Goal: Information Seeking & Learning: Learn about a topic

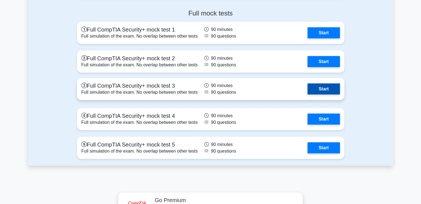
click at [317, 88] on link "Start" at bounding box center [324, 89] width 32 height 11
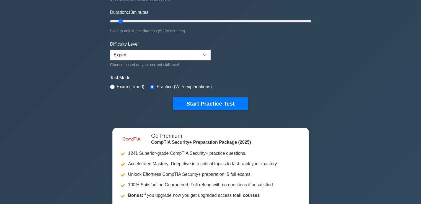
scroll to position [111, 0]
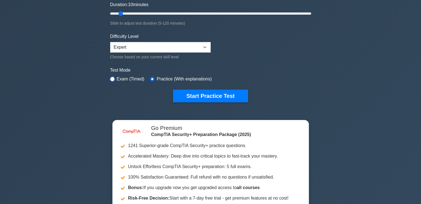
click at [113, 80] on input "radio" at bounding box center [112, 79] width 4 height 4
radio input "true"
click at [359, 94] on div "image/svg+xml CompTIA Security+ Customize Your Next Practice Test Topics Crypto…" at bounding box center [210, 74] width 421 height 335
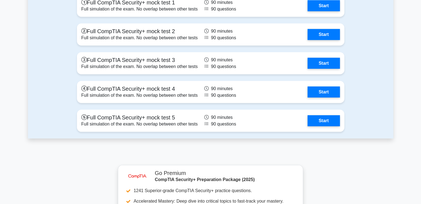
scroll to position [1551, 0]
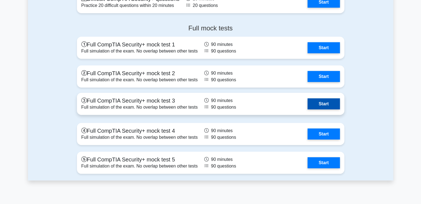
click at [317, 100] on link "Start" at bounding box center [324, 104] width 32 height 11
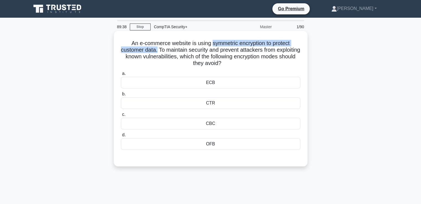
drag, startPoint x: 212, startPoint y: 45, endPoint x: 168, endPoint y: 52, distance: 44.6
click at [168, 52] on h5 "An e-commerce website is using symmetric encryption to protect customer data. T…" at bounding box center [210, 53] width 181 height 27
click at [212, 125] on div "CBC" at bounding box center [211, 124] width 180 height 12
click at [121, 117] on input "c. CBC" at bounding box center [121, 115] width 0 height 4
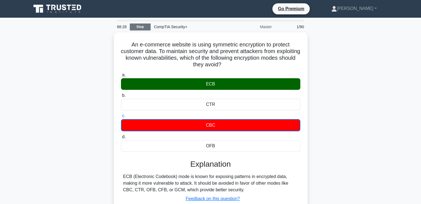
click at [139, 26] on link "Stop" at bounding box center [140, 27] width 21 height 7
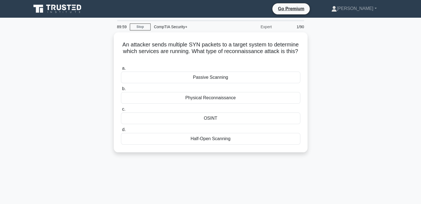
click at [348, 101] on div "An attacker sends multiple SYN packets to a target system to determine which se…" at bounding box center [211, 95] width 366 height 127
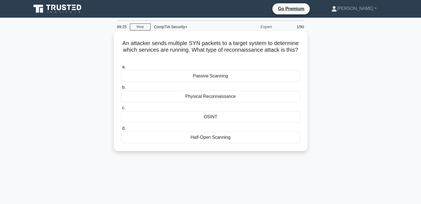
click at [214, 117] on div "OSINT" at bounding box center [211, 117] width 180 height 12
click at [121, 110] on input "c. OSINT" at bounding box center [121, 108] width 0 height 4
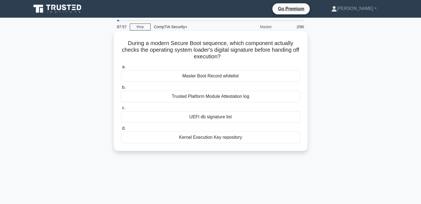
click at [195, 119] on div "UEFI db signature list" at bounding box center [211, 117] width 180 height 12
click at [121, 110] on input "c. UEFI db signature list" at bounding box center [121, 108] width 0 height 4
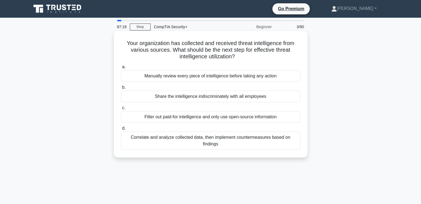
click at [234, 142] on div "Correlate and analyze collected data, then implement countermeasures based on f…" at bounding box center [211, 141] width 180 height 18
click at [121, 130] on input "d. Correlate and analyze collected data, then implement countermeasures based o…" at bounding box center [121, 129] width 0 height 4
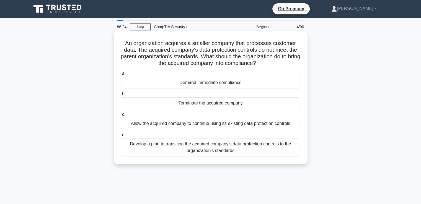
click at [225, 150] on div "Develop a plan to transition the acquired company's data protection controls to…" at bounding box center [211, 148] width 180 height 18
click at [121, 137] on input "d. Develop a plan to transition the acquired company's data protection controls…" at bounding box center [121, 136] width 0 height 4
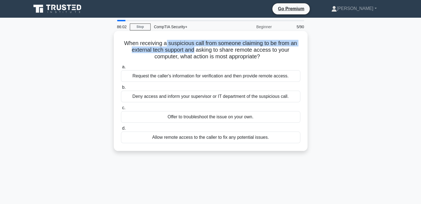
drag, startPoint x: 166, startPoint y: 45, endPoint x: 196, endPoint y: 52, distance: 30.7
click at [196, 52] on h5 "When receiving a suspicious call from someone claiming to be from an external t…" at bounding box center [210, 50] width 181 height 20
click at [221, 44] on h5 "When receiving a suspicious call from someone claiming to be from an external t…" at bounding box center [210, 50] width 181 height 20
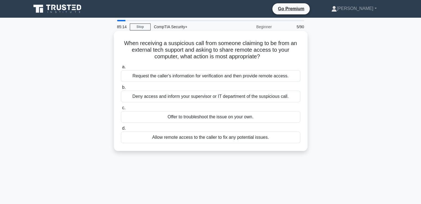
click at [183, 76] on div "Request the caller's information for verification and then provide remote acces…" at bounding box center [211, 76] width 180 height 12
click at [121, 69] on input "a. Request the caller's information for verification and then provide remote ac…" at bounding box center [121, 67] width 0 height 4
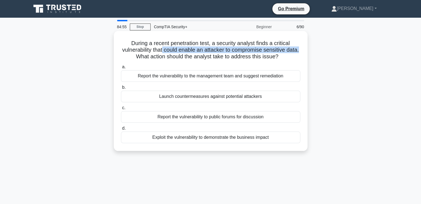
drag, startPoint x: 170, startPoint y: 51, endPoint x: 140, endPoint y: 57, distance: 29.8
click at [140, 57] on h5 "During a recent penetration test, a security analyst finds a critical vulnerabi…" at bounding box center [210, 50] width 181 height 20
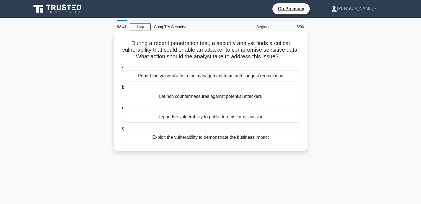
click at [186, 78] on div "Report the vulnerability to the management team and suggest remediation" at bounding box center [211, 76] width 180 height 12
click at [121, 69] on input "a. Report the vulnerability to the management team and suggest remediation" at bounding box center [121, 67] width 0 height 4
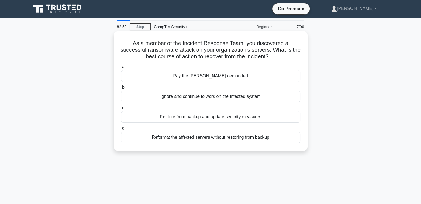
click at [189, 117] on div "Restore from backup and update security measures" at bounding box center [211, 117] width 180 height 12
click at [121, 110] on input "c. Restore from backup and update security measures" at bounding box center [121, 108] width 0 height 4
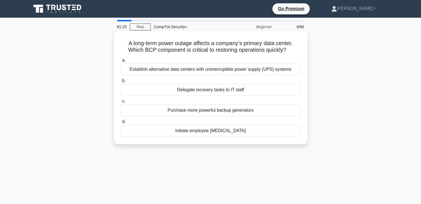
click at [177, 110] on div "Purchase more powerful backup generators" at bounding box center [211, 111] width 180 height 12
click at [121, 103] on input "c. Purchase more powerful backup generators" at bounding box center [121, 102] width 0 height 4
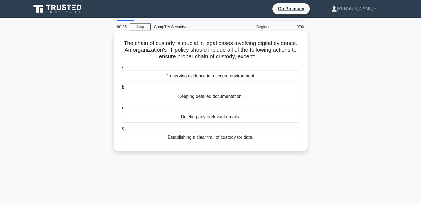
click at [181, 137] on div "Establishing a clear trail of custody for data." at bounding box center [211, 138] width 180 height 12
click at [121, 130] on input "d. Establishing a clear trail of custody for data." at bounding box center [121, 129] width 0 height 4
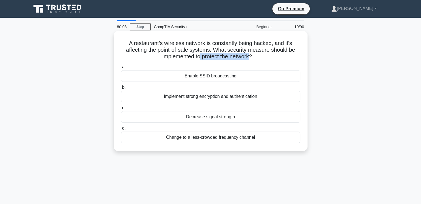
drag, startPoint x: 200, startPoint y: 58, endPoint x: 250, endPoint y: 55, distance: 50.5
click at [250, 55] on h5 "A restaurant's wireless network is constantly being hacked, and it's affecting …" at bounding box center [210, 50] width 181 height 20
click at [198, 97] on div "Implement strong encryption and authentication" at bounding box center [211, 97] width 180 height 12
click at [121, 89] on input "b. Implement strong encryption and authentication" at bounding box center [121, 88] width 0 height 4
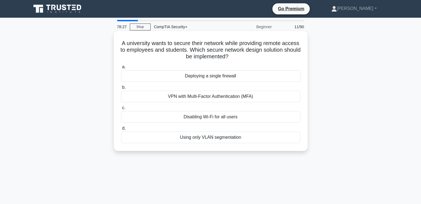
click at [270, 140] on div "Using only VLAN segmentation" at bounding box center [211, 138] width 180 height 12
click at [121, 130] on input "d. Using only VLAN segmentation" at bounding box center [121, 129] width 0 height 4
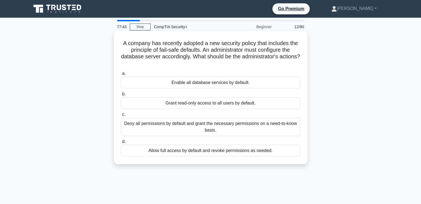
click at [201, 130] on div "Deny all permissions by default and grant the necessary permissions on a need-t…" at bounding box center [211, 127] width 180 height 18
click at [121, 117] on input "c. Deny all permissions by default and grant the necessary permissions on a nee…" at bounding box center [121, 115] width 0 height 4
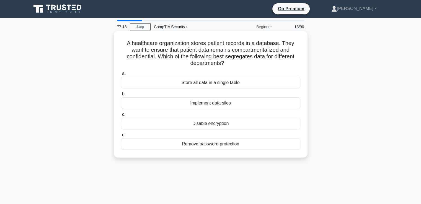
drag, startPoint x: 228, startPoint y: 56, endPoint x: 229, endPoint y: 66, distance: 9.5
click at [229, 66] on h5 "A healthcare organization stores patient records in a database. They want to en…" at bounding box center [210, 53] width 181 height 27
click at [228, 105] on div "Implement data silos" at bounding box center [211, 104] width 180 height 12
click at [121, 96] on input "b. Implement data silos" at bounding box center [121, 95] width 0 height 4
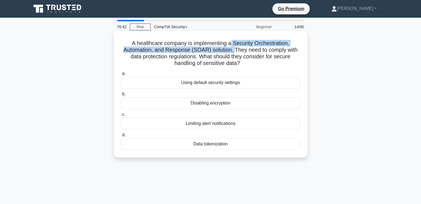
drag, startPoint x: 233, startPoint y: 42, endPoint x: 235, endPoint y: 48, distance: 6.5
click at [235, 48] on h5 "A healthcare company is implementing a Security Orchestration, Automation, and …" at bounding box center [210, 53] width 181 height 27
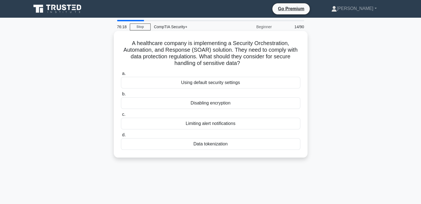
click at [221, 145] on div "Data tokenization" at bounding box center [211, 145] width 180 height 12
click at [121, 137] on input "d. Data tokenization" at bounding box center [121, 136] width 0 height 4
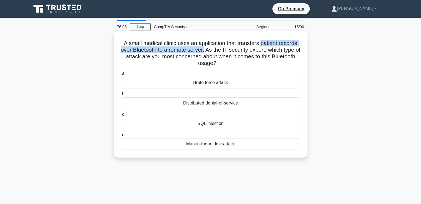
drag, startPoint x: 261, startPoint y: 42, endPoint x: 207, endPoint y: 50, distance: 55.2
click at [207, 50] on h5 "A small medical clinic uses an application that transfers patient records over …" at bounding box center [210, 53] width 181 height 27
click at [227, 86] on div "Brute force attack" at bounding box center [211, 83] width 180 height 12
click at [121, 76] on input "a. Brute force attack" at bounding box center [121, 74] width 0 height 4
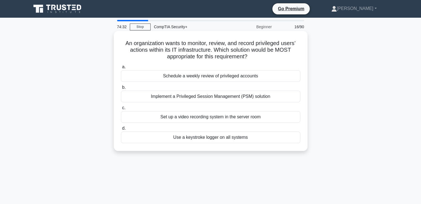
click at [232, 97] on div "Implement a Privileged Session Management (PSM) solution" at bounding box center [211, 97] width 180 height 12
click at [121, 89] on input "b. Implement a Privileged Session Management (PSM) solution" at bounding box center [121, 88] width 0 height 4
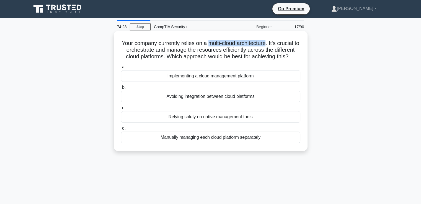
drag, startPoint x: 214, startPoint y: 43, endPoint x: 270, endPoint y: 45, distance: 56.8
click at [270, 45] on h5 "Your company currently relies on a multi-cloud architecture. It's crucial to or…" at bounding box center [210, 50] width 181 height 20
click at [182, 78] on div "Implementing a cloud management platform" at bounding box center [211, 76] width 180 height 12
click at [121, 69] on input "a. Implementing a cloud management platform" at bounding box center [121, 67] width 0 height 4
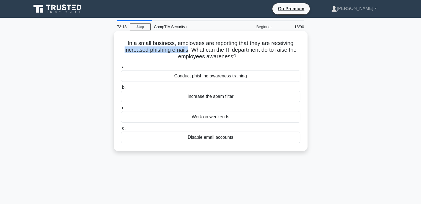
drag, startPoint x: 121, startPoint y: 52, endPoint x: 187, endPoint y: 52, distance: 66.2
click at [187, 52] on h5 "In a small business, employees are reporting that they are receiving increased …" at bounding box center [210, 50] width 181 height 20
click at [199, 76] on div "Conduct phishing awareness training" at bounding box center [211, 76] width 180 height 12
click at [121, 69] on input "a. Conduct phishing awareness training" at bounding box center [121, 67] width 0 height 4
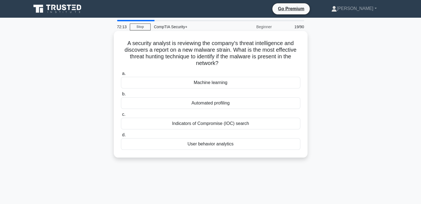
click at [196, 124] on div "Indicators of Compromise (IOC) search" at bounding box center [211, 124] width 180 height 12
click at [121, 117] on input "c. Indicators of Compromise (IOC) search" at bounding box center [121, 115] width 0 height 4
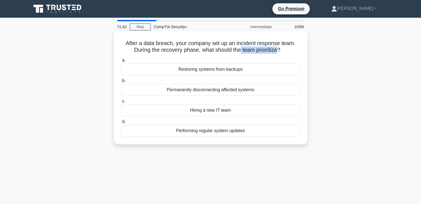
drag, startPoint x: 240, startPoint y: 50, endPoint x: 278, endPoint y: 51, distance: 38.2
click at [278, 51] on h5 "After a data breach, your company set up an incident response team. During the …" at bounding box center [210, 47] width 181 height 14
click at [212, 71] on div "Restoring systems from backups" at bounding box center [211, 70] width 180 height 12
click at [121, 62] on input "a. Restoring systems from backups" at bounding box center [121, 61] width 0 height 4
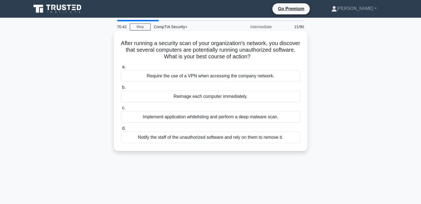
click at [232, 116] on div "Implement application whitelisting and perform a deep malware scan." at bounding box center [211, 117] width 180 height 12
click at [121, 110] on input "c. Implement application whitelisting and perform a deep malware scan." at bounding box center [121, 108] width 0 height 4
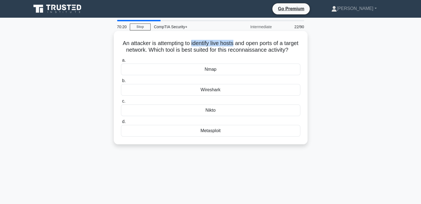
drag, startPoint x: 198, startPoint y: 43, endPoint x: 242, endPoint y: 42, distance: 44.1
click at [242, 42] on h5 "An attacker is attempting to identify live hosts and open ports of a target net…" at bounding box center [210, 47] width 181 height 14
click at [210, 75] on div "Nmap" at bounding box center [211, 70] width 180 height 12
click at [121, 62] on input "a. Nmap" at bounding box center [121, 61] width 0 height 4
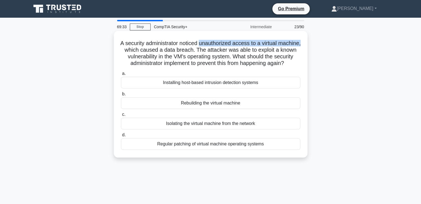
drag, startPoint x: 211, startPoint y: 44, endPoint x: 143, endPoint y: 50, distance: 68.1
click at [143, 50] on h5 "A security administrator noticed unauthorized access to a virtual machine, whic…" at bounding box center [210, 53] width 181 height 27
click at [207, 150] on div "Regular patching of virtual machine operating systems" at bounding box center [211, 145] width 180 height 12
click at [121, 137] on input "d. Regular patching of virtual machine operating systems" at bounding box center [121, 136] width 0 height 4
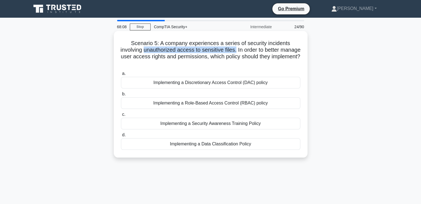
drag, startPoint x: 154, startPoint y: 52, endPoint x: 247, endPoint y: 52, distance: 92.8
click at [247, 52] on h5 "Scenario 5: A company experiences a series of security incidents involving unau…" at bounding box center [210, 53] width 181 height 27
click at [222, 105] on div "Implementing a Role-Based Access Control (RBAC) policy" at bounding box center [211, 104] width 180 height 12
click at [121, 96] on input "b. Implementing a Role-Based Access Control (RBAC) policy" at bounding box center [121, 95] width 0 height 4
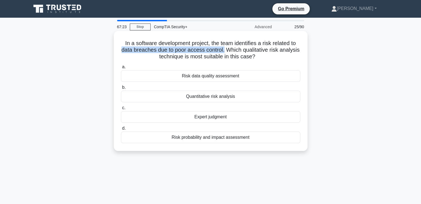
drag, startPoint x: 131, startPoint y: 51, endPoint x: 235, endPoint y: 49, distance: 104.2
click at [235, 49] on h5 "In a software development project, the team identifies a risk related to data b…" at bounding box center [210, 50] width 181 height 20
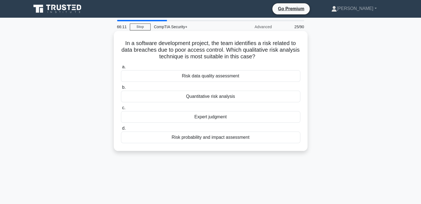
click at [221, 141] on div "Risk probability and impact assessment" at bounding box center [211, 138] width 180 height 12
click at [121, 130] on input "d. Risk probability and impact assessment" at bounding box center [121, 129] width 0 height 4
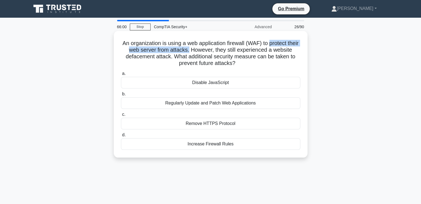
drag, startPoint x: 277, startPoint y: 42, endPoint x: 195, endPoint y: 51, distance: 82.4
click at [195, 51] on h5 "An organization is using a web application firewall (WAF) to protect their web …" at bounding box center [210, 53] width 181 height 27
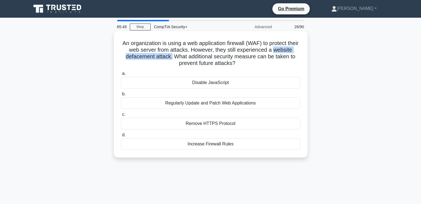
drag, startPoint x: 281, startPoint y: 51, endPoint x: 172, endPoint y: 56, distance: 108.4
click at [172, 56] on h5 "An organization is using a web application firewall (WAF) to protect their web …" at bounding box center [210, 53] width 181 height 27
click at [224, 104] on div "Regularly Update and Patch Web Applications" at bounding box center [211, 104] width 180 height 12
click at [121, 96] on input "b. Regularly Update and Patch Web Applications" at bounding box center [121, 95] width 0 height 4
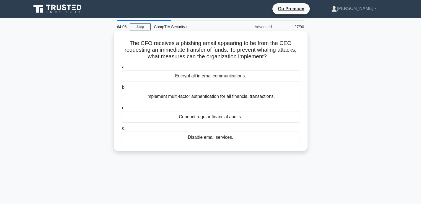
click at [209, 77] on div "Encrypt all internal communications." at bounding box center [211, 76] width 180 height 12
click at [121, 69] on input "a. Encrypt all internal communications." at bounding box center [121, 67] width 0 height 4
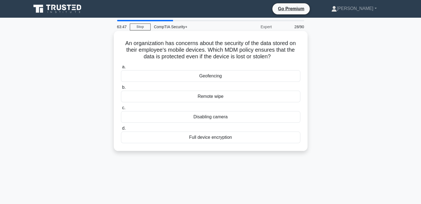
click at [218, 140] on div "Full device encryption" at bounding box center [211, 138] width 180 height 12
click at [121, 130] on input "d. Full device encryption" at bounding box center [121, 129] width 0 height 4
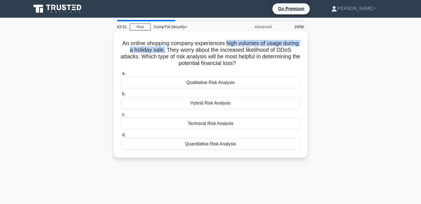
drag, startPoint x: 235, startPoint y: 43, endPoint x: 181, endPoint y: 51, distance: 55.0
click at [181, 51] on h5 "An online shopping company experiences high volumes of usage during a holiday s…" at bounding box center [210, 53] width 181 height 27
click at [230, 83] on div "Qualitative Risk Analysis" at bounding box center [211, 83] width 180 height 12
click at [121, 76] on input "a. Qualitative Risk Analysis" at bounding box center [121, 74] width 0 height 4
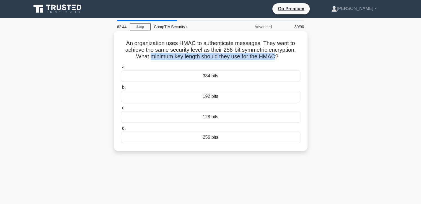
drag, startPoint x: 147, startPoint y: 57, endPoint x: 276, endPoint y: 57, distance: 128.5
click at [276, 57] on h5 "An organization uses HMAC to authenticate messages. They want to achieve the sa…" at bounding box center [210, 50] width 181 height 20
click at [208, 98] on div "192 bits" at bounding box center [211, 97] width 180 height 12
click at [121, 89] on input "b. 192 bits" at bounding box center [121, 88] width 0 height 4
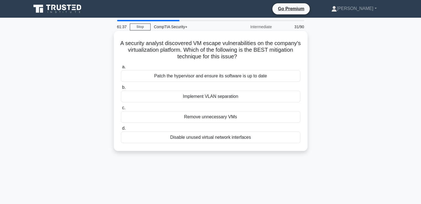
click at [197, 77] on div "Patch the hypervisor and ensure its software is up to date" at bounding box center [211, 76] width 180 height 12
click at [121, 69] on input "a. Patch the hypervisor and ensure its software is up to date" at bounding box center [121, 67] width 0 height 4
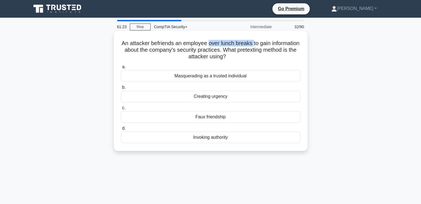
drag, startPoint x: 223, startPoint y: 45, endPoint x: 270, endPoint y: 43, distance: 46.3
click at [270, 43] on h5 "An attacker befriends an employee over lunch breaks to gain information about t…" at bounding box center [210, 50] width 181 height 20
click at [217, 118] on div "Faux friendship" at bounding box center [211, 117] width 180 height 12
click at [121, 110] on input "c. Faux friendship" at bounding box center [121, 108] width 0 height 4
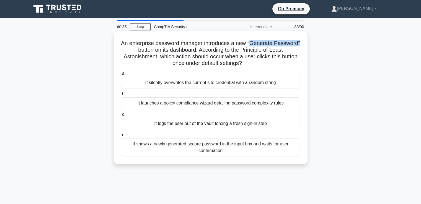
drag, startPoint x: 265, startPoint y: 43, endPoint x: 147, endPoint y: 52, distance: 117.8
click at [147, 52] on h5 "An enterprise password manager introduces a new “Generate Password” button on i…" at bounding box center [210, 53] width 181 height 27
click at [227, 149] on div "It shows a newly generated secure password in the input box and waits for user …" at bounding box center [211, 148] width 180 height 18
click at [121, 137] on input "d. It shows a newly generated secure password in the input box and waits for us…" at bounding box center [121, 136] width 0 height 4
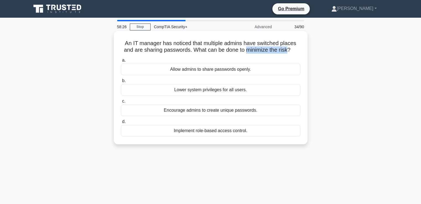
drag, startPoint x: 246, startPoint y: 51, endPoint x: 289, endPoint y: 50, distance: 43.5
click at [289, 50] on h5 "An IT manager has noticed that multiple admins have switched places and are sha…" at bounding box center [210, 47] width 181 height 14
click at [218, 131] on div "Implement role-based access control." at bounding box center [211, 131] width 180 height 12
click at [121, 124] on input "d. Implement role-based access control." at bounding box center [121, 122] width 0 height 4
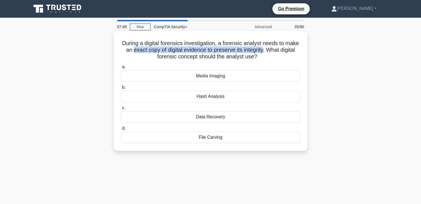
drag, startPoint x: 146, startPoint y: 50, endPoint x: 281, endPoint y: 48, distance: 135.2
click at [281, 48] on h5 "During a digital forensics investigation, a forensic analyst needs to make an e…" at bounding box center [210, 50] width 181 height 20
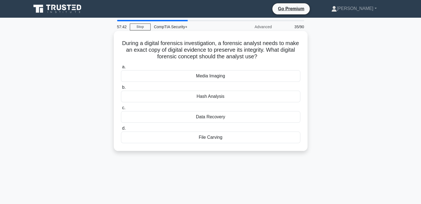
click at [206, 75] on div "Media Imaging" at bounding box center [211, 76] width 180 height 12
click at [121, 69] on input "a. Media Imaging" at bounding box center [121, 67] width 0 height 4
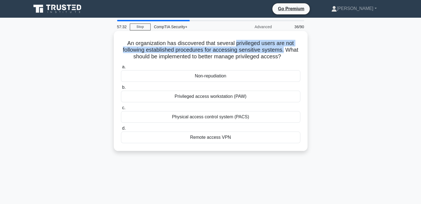
drag, startPoint x: 236, startPoint y: 43, endPoint x: 284, endPoint y: 48, distance: 47.9
click at [284, 48] on h5 "An organization has discovered that several privileged users are not following …" at bounding box center [210, 50] width 181 height 20
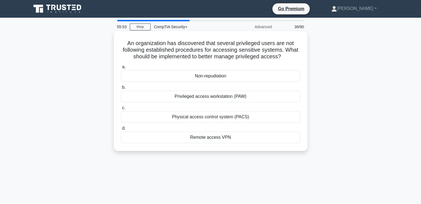
click at [205, 96] on div "Privileged access workstation (PAW)" at bounding box center [211, 97] width 180 height 12
click at [121, 89] on input "b. Privileged access workstation (PAW)" at bounding box center [121, 88] width 0 height 4
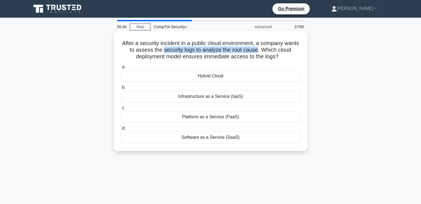
drag, startPoint x: 171, startPoint y: 53, endPoint x: 266, endPoint y: 50, distance: 95.9
click at [266, 50] on h5 "After a security incident in a public cloud environment, a company wants to ass…" at bounding box center [210, 50] width 181 height 20
click at [237, 96] on div "Infrastructure as a Service (IaaS)" at bounding box center [211, 97] width 180 height 12
click at [121, 89] on input "b. Infrastructure as a Service (IaaS)" at bounding box center [121, 88] width 0 height 4
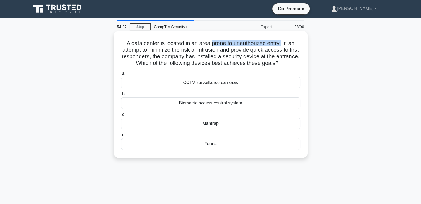
drag, startPoint x: 213, startPoint y: 43, endPoint x: 283, endPoint y: 41, distance: 69.8
click at [283, 41] on h5 "A data center is located in an area prone to unauthorized entry. In an attempt …" at bounding box center [210, 53] width 181 height 27
click at [214, 83] on div "CCTV surveillance cameras" at bounding box center [211, 83] width 180 height 12
click at [121, 76] on input "a. CCTV surveillance cameras" at bounding box center [121, 74] width 0 height 4
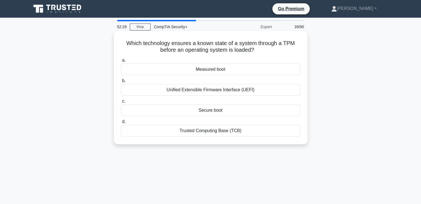
click at [215, 91] on div "Unified Extensible Firmware Interface (UEFI)" at bounding box center [211, 90] width 180 height 12
click at [121, 83] on input "b. Unified Extensible Firmware Interface (UEFI)" at bounding box center [121, 81] width 0 height 4
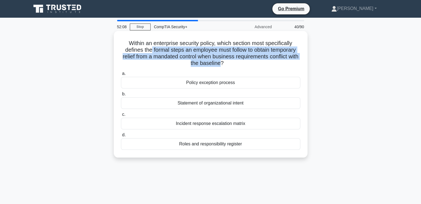
drag, startPoint x: 150, startPoint y: 51, endPoint x: 227, endPoint y: 62, distance: 78.4
click at [227, 62] on h5 "Within an enterprise security policy, which section most specifically defines t…" at bounding box center [210, 53] width 181 height 27
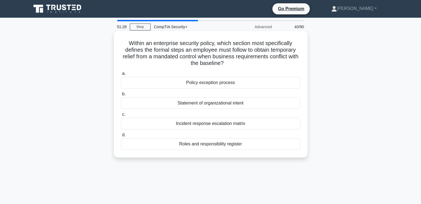
click at [205, 81] on div "Policy exception process" at bounding box center [211, 83] width 180 height 12
click at [121, 76] on input "a. Policy exception process" at bounding box center [121, 74] width 0 height 4
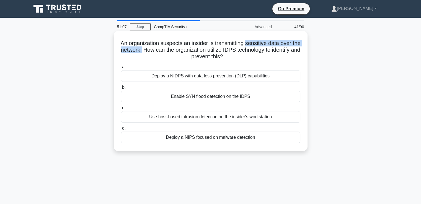
drag, startPoint x: 251, startPoint y: 43, endPoint x: 160, endPoint y: 49, distance: 91.3
click at [160, 49] on h5 "An organization suspects an insider is transmitting sensitive data over the net…" at bounding box center [210, 50] width 181 height 20
click at [210, 77] on div "Deploy a NIDPS with data loss prevention (DLP) capabilities" at bounding box center [211, 76] width 180 height 12
click at [121, 69] on input "a. Deploy a NIDPS with data loss prevention (DLP) capabilities" at bounding box center [121, 67] width 0 height 4
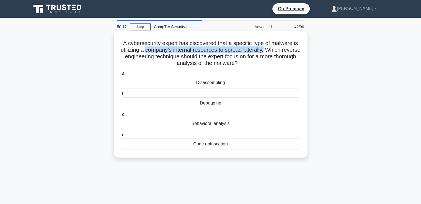
drag, startPoint x: 155, startPoint y: 50, endPoint x: 276, endPoint y: 50, distance: 120.5
click at [276, 50] on h5 "A cybersecurity expert has discovered that a specific type of malware is utiliz…" at bounding box center [210, 53] width 181 height 27
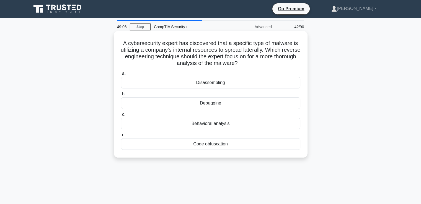
click at [224, 125] on div "Behavioral analysis" at bounding box center [211, 124] width 180 height 12
click at [121, 117] on input "c. Behavioral analysis" at bounding box center [121, 115] width 0 height 4
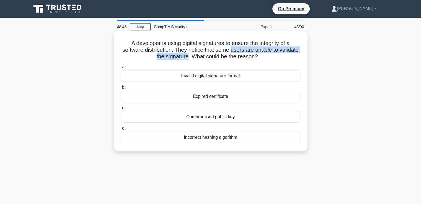
drag, startPoint x: 243, startPoint y: 51, endPoint x: 198, endPoint y: 57, distance: 45.5
click at [198, 57] on h5 "A developer is using digital signatures to ensure the integrity of a software d…" at bounding box center [210, 50] width 181 height 20
click at [224, 75] on div "Invalid digital signature format" at bounding box center [211, 76] width 180 height 12
click at [121, 69] on input "a. Invalid digital signature format" at bounding box center [121, 67] width 0 height 4
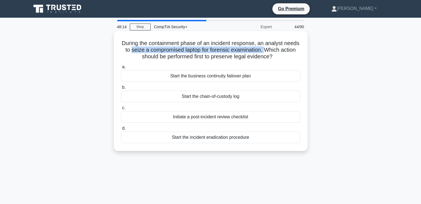
drag, startPoint x: 146, startPoint y: 51, endPoint x: 284, endPoint y: 49, distance: 138.2
click at [284, 49] on h5 "During the containment phase of an incident response, an analyst needs to seize…" at bounding box center [210, 50] width 181 height 20
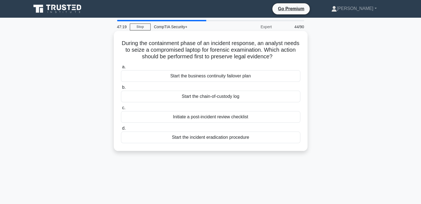
click at [212, 99] on div "Start the chain-of-custody log" at bounding box center [211, 97] width 180 height 12
click at [121, 89] on input "b. Start the chain-of-custody log" at bounding box center [121, 88] width 0 height 4
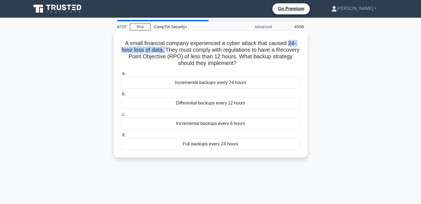
drag, startPoint x: 290, startPoint y: 42, endPoint x: 176, endPoint y: 50, distance: 113.9
click at [176, 50] on h5 "A small financial company experienced a cyber attack that caused 24-hour loss o…" at bounding box center [210, 53] width 181 height 27
drag, startPoint x: 214, startPoint y: 57, endPoint x: 256, endPoint y: 55, distance: 42.1
click at [256, 55] on h5 "A small financial company experienced a cyber attack that caused 24-hour loss o…" at bounding box center [210, 53] width 181 height 27
drag, startPoint x: 121, startPoint y: 43, endPoint x: 245, endPoint y: 147, distance: 161.9
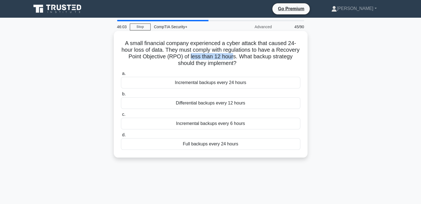
click at [245, 147] on div "A small financial company experienced a cyber attack that caused 24-hour loss o…" at bounding box center [210, 94] width 189 height 122
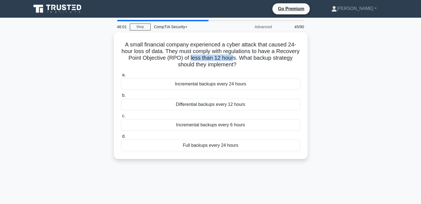
copy div "A small financial company experienced a cyber attack that caused 24-hour loss o…"
click at [257, 176] on div "45:53 Stop CompTIA Security+ Advanced 45/90 A small financial company experienc…" at bounding box center [211, 158] width 366 height 277
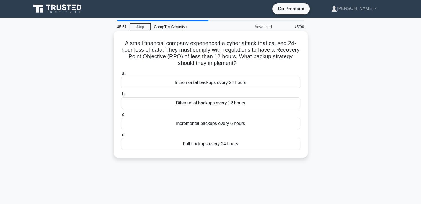
click at [245, 123] on div "Incremental backups every 6 hours" at bounding box center [211, 124] width 180 height 12
click at [121, 117] on input "c. Incremental backups every 6 hours" at bounding box center [121, 115] width 0 height 4
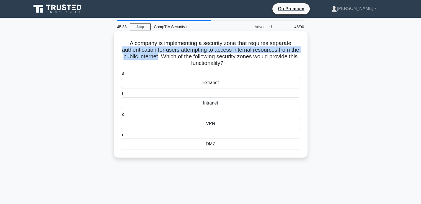
drag, startPoint x: 124, startPoint y: 51, endPoint x: 177, endPoint y: 58, distance: 53.4
click at [177, 58] on h5 "A company is implementing a security zone that requires separate authentication…" at bounding box center [210, 53] width 181 height 27
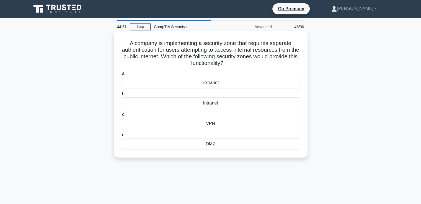
click at [209, 125] on div "VPN" at bounding box center [211, 124] width 180 height 12
click at [121, 117] on input "c. VPN" at bounding box center [121, 115] width 0 height 4
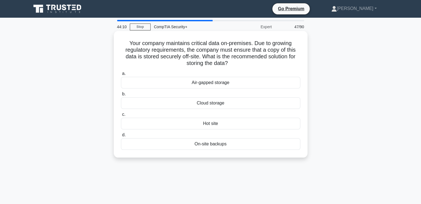
click at [206, 102] on div "Cloud storage" at bounding box center [211, 104] width 180 height 12
click at [121, 96] on input "b. Cloud storage" at bounding box center [121, 95] width 0 height 4
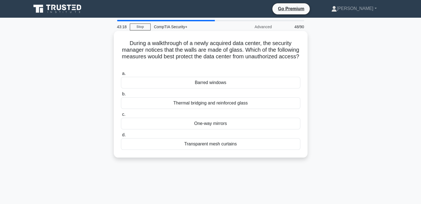
click at [205, 104] on div "Thermal bridging and reinforced glass" at bounding box center [211, 104] width 180 height 12
click at [121, 96] on input "b. Thermal bridging and reinforced glass" at bounding box center [121, 95] width 0 height 4
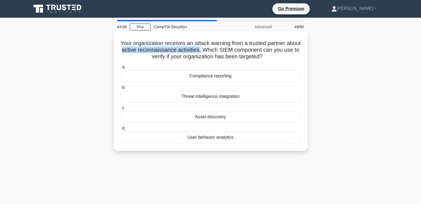
drag, startPoint x: 139, startPoint y: 52, endPoint x: 217, endPoint y: 50, distance: 78.7
click at [217, 50] on h5 "Your organization receives an attack warning from a trusted partner about activ…" at bounding box center [210, 50] width 181 height 20
click at [239, 98] on div "Threat intelligence integration" at bounding box center [211, 97] width 180 height 12
click at [121, 89] on input "b. Threat intelligence integration" at bounding box center [121, 88] width 0 height 4
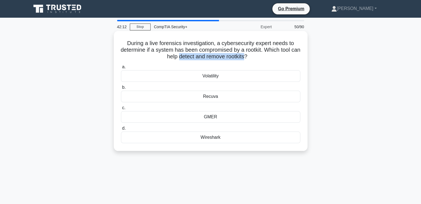
drag, startPoint x: 183, startPoint y: 56, endPoint x: 251, endPoint y: 55, distance: 68.4
click at [251, 55] on h5 "During a live forensics investigation, a cybersecurity expert needs to determin…" at bounding box center [210, 50] width 181 height 20
click at [217, 138] on div "Wireshark" at bounding box center [211, 138] width 180 height 12
click at [121, 130] on input "d. Wireshark" at bounding box center [121, 129] width 0 height 4
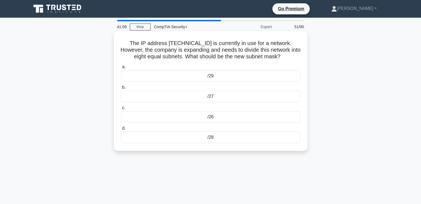
drag, startPoint x: 131, startPoint y: 43, endPoint x: 292, endPoint y: 57, distance: 160.9
click at [292, 57] on h5 "The IP address [TECHNICAL_ID] is currently in use for a network. However, the c…" at bounding box center [210, 50] width 181 height 20
copy h5 "The IP address [TECHNICAL_ID] is currently in use for a network. However, the c…"
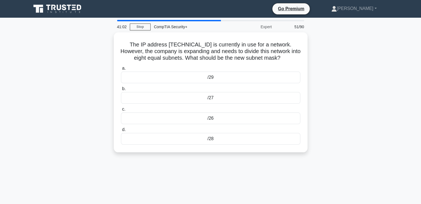
click at [218, 187] on div "41:02 Stop CompTIA Security+ Expert 51/90 The IP address [TECHNICAL_ID] is curr…" at bounding box center [211, 158] width 366 height 277
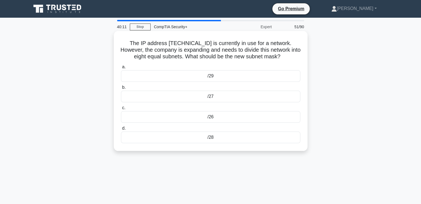
click at [232, 139] on div "/28" at bounding box center [211, 138] width 180 height 12
click at [121, 130] on input "d. /28" at bounding box center [121, 129] width 0 height 4
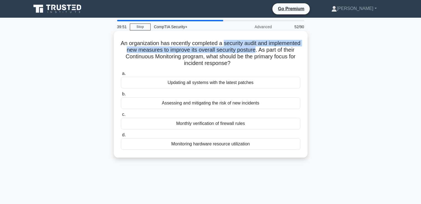
drag, startPoint x: 241, startPoint y: 44, endPoint x: 290, endPoint y: 50, distance: 48.9
click at [290, 50] on h5 "An organization has recently completed a security audit and implemented new mea…" at bounding box center [210, 53] width 181 height 27
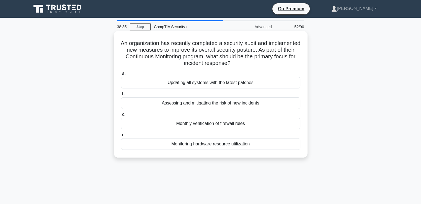
click at [261, 84] on div "Updating all systems with the latest patches" at bounding box center [211, 83] width 180 height 12
click at [121, 76] on input "a. Updating all systems with the latest patches" at bounding box center [121, 74] width 0 height 4
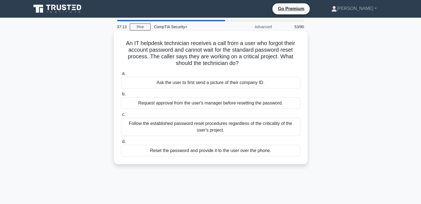
click at [167, 129] on div "Follow the established password reset procedures regardless of the criticality …" at bounding box center [211, 127] width 180 height 18
click at [121, 117] on input "c. Follow the established password reset procedures regardless of the criticali…" at bounding box center [121, 115] width 0 height 4
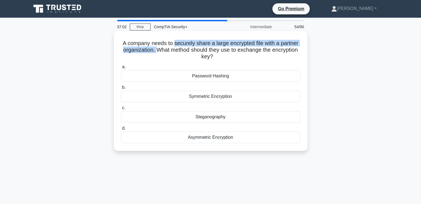
drag, startPoint x: 174, startPoint y: 41, endPoint x: 168, endPoint y: 52, distance: 11.8
click at [168, 52] on h5 "A company needs to securely share a large encrypted file with a partner organiz…" at bounding box center [210, 50] width 181 height 20
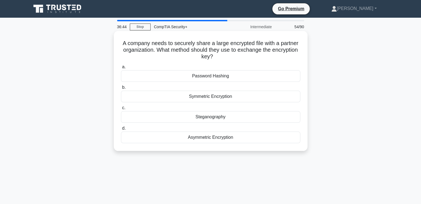
click at [220, 140] on div "Asymmetric Encryption" at bounding box center [211, 138] width 180 height 12
click at [121, 130] on input "d. Asymmetric Encryption" at bounding box center [121, 129] width 0 height 4
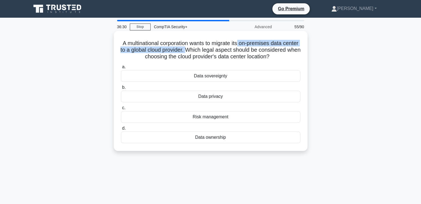
drag, startPoint x: 249, startPoint y: 43, endPoint x: 217, endPoint y: 50, distance: 32.2
click at [217, 50] on h5 "A multinational corporation wants to migrate its on-premises data center to a g…" at bounding box center [210, 50] width 181 height 20
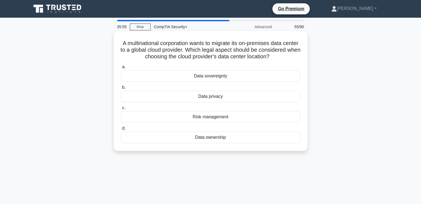
click at [212, 102] on div "Data privacy" at bounding box center [211, 97] width 180 height 12
click at [121, 89] on input "b. Data privacy" at bounding box center [121, 88] width 0 height 4
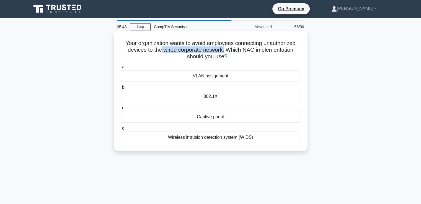
drag, startPoint x: 160, startPoint y: 49, endPoint x: 225, endPoint y: 52, distance: 65.1
click at [225, 52] on h5 "Your organization wants to avoid employees connecting unauthorized devices to t…" at bounding box center [210, 50] width 181 height 20
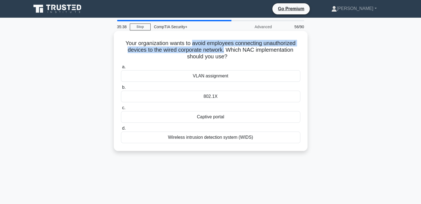
drag, startPoint x: 192, startPoint y: 45, endPoint x: 225, endPoint y: 52, distance: 33.3
click at [225, 52] on h5 "Your organization wants to avoid employees connecting unauthorized devices to t…" at bounding box center [210, 50] width 181 height 20
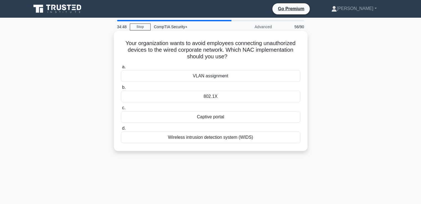
click at [215, 119] on div "Captive portal" at bounding box center [211, 117] width 180 height 12
click at [121, 110] on input "c. Captive portal" at bounding box center [121, 108] width 0 height 4
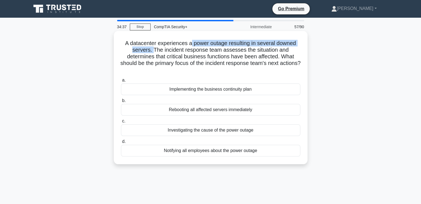
drag, startPoint x: 191, startPoint y: 44, endPoint x: 154, endPoint y: 51, distance: 37.8
click at [154, 51] on h5 "A datacenter experiences a power outage resulting in several downed servers. Th…" at bounding box center [210, 57] width 181 height 34
click at [222, 90] on div "Implementing the business continuity plan" at bounding box center [211, 90] width 180 height 12
click at [121, 82] on input "a. Implementing the business continuity plan" at bounding box center [121, 81] width 0 height 4
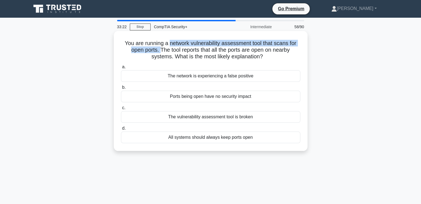
drag, startPoint x: 169, startPoint y: 44, endPoint x: 159, endPoint y: 49, distance: 10.8
click at [159, 49] on h5 "You are running a network vulnerability assessment tool that scans for open por…" at bounding box center [210, 50] width 181 height 20
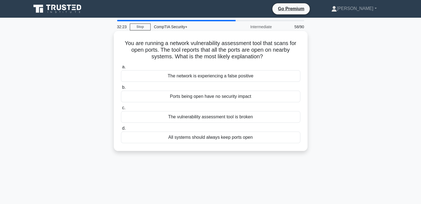
click at [253, 139] on div "All systems should always keep ports open" at bounding box center [211, 138] width 180 height 12
click at [121, 130] on input "d. All systems should always keep ports open" at bounding box center [121, 129] width 0 height 4
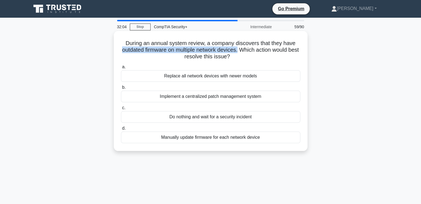
drag, startPoint x: 125, startPoint y: 51, endPoint x: 246, endPoint y: 50, distance: 120.8
click at [246, 50] on h5 "During an annual system review, a company discovers that they have outdated fir…" at bounding box center [210, 50] width 181 height 20
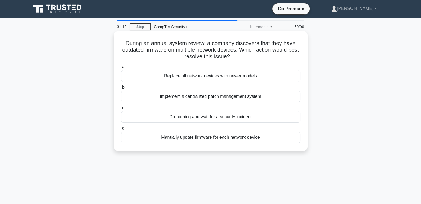
click at [180, 96] on div "Implement a centralized patch management system" at bounding box center [211, 97] width 180 height 12
click at [121, 89] on input "b. Implement a centralized patch management system" at bounding box center [121, 88] width 0 height 4
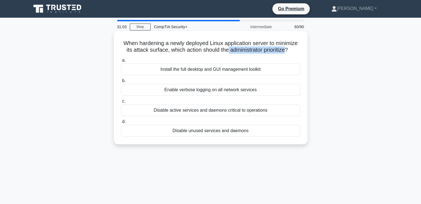
drag, startPoint x: 227, startPoint y: 47, endPoint x: 288, endPoint y: 51, distance: 60.8
click at [288, 51] on h5 "When hardening a newly deployed Linux application server to minimize its attack…" at bounding box center [210, 47] width 181 height 14
click at [234, 132] on div "Disable unused services and daemons" at bounding box center [211, 131] width 180 height 12
click at [121, 124] on input "d. Disable unused services and daemons" at bounding box center [121, 122] width 0 height 4
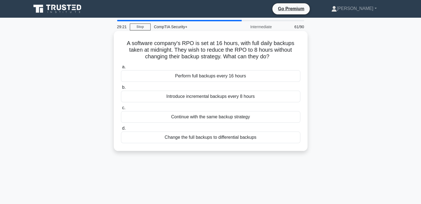
click at [241, 96] on div "Introduce incremental backups every 8 hours" at bounding box center [211, 97] width 180 height 12
click at [121, 89] on input "b. Introduce incremental backups every 8 hours" at bounding box center [121, 88] width 0 height 4
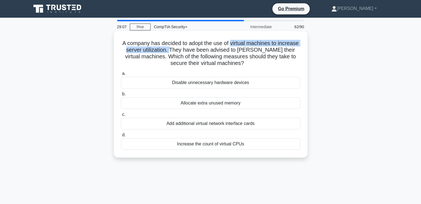
drag, startPoint x: 242, startPoint y: 43, endPoint x: 194, endPoint y: 51, distance: 48.6
click at [194, 51] on h5 "A company has decided to adopt the use of virtual machines to increase server u…" at bounding box center [210, 53] width 181 height 27
click at [201, 124] on div "Add additional virtual network interface cards" at bounding box center [211, 124] width 180 height 12
click at [121, 117] on input "c. Add additional virtual network interface cards" at bounding box center [121, 115] width 0 height 4
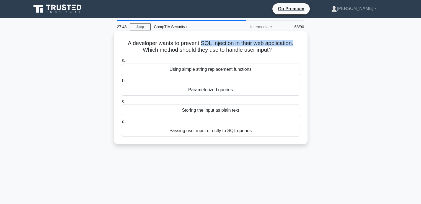
drag, startPoint x: 200, startPoint y: 43, endPoint x: 296, endPoint y: 44, distance: 95.9
click at [296, 44] on h5 "A developer wants to prevent SQL Injection in their web application. Which meth…" at bounding box center [210, 47] width 181 height 14
click at [223, 90] on div "Parameterized queries" at bounding box center [211, 90] width 180 height 12
click at [121, 83] on input "b. Parameterized queries" at bounding box center [121, 81] width 0 height 4
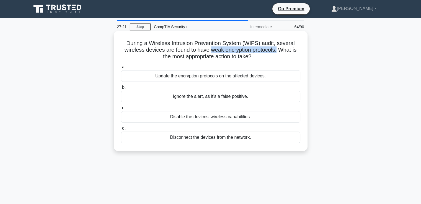
drag, startPoint x: 209, startPoint y: 51, endPoint x: 278, endPoint y: 52, distance: 68.7
click at [278, 52] on h5 "During a Wireless Intrusion Prevention System (WIPS) audit, several wireless de…" at bounding box center [210, 50] width 181 height 20
drag, startPoint x: 123, startPoint y: 52, endPoint x: 278, endPoint y: 51, distance: 154.8
click at [278, 51] on h5 "During a Wireless Intrusion Prevention System (WIPS) audit, several wireless de…" at bounding box center [210, 50] width 181 height 20
click at [208, 78] on div "Update the encryption protocols on the affected devices." at bounding box center [211, 76] width 180 height 12
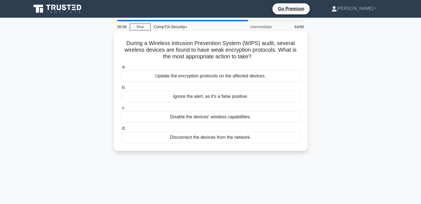
click at [121, 69] on input "a. Update the encryption protocols on the affected devices." at bounding box center [121, 67] width 0 height 4
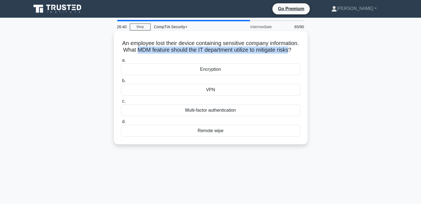
drag, startPoint x: 173, startPoint y: 52, endPoint x: 223, endPoint y: 57, distance: 49.6
click at [223, 54] on h5 "An employee lost their device containing sensitive company information. What MD…" at bounding box center [210, 47] width 181 height 14
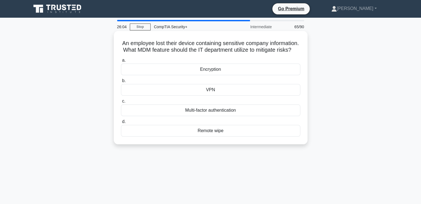
click at [220, 75] on div "Encryption" at bounding box center [211, 70] width 180 height 12
click at [121, 62] on input "a. Encryption" at bounding box center [121, 61] width 0 height 4
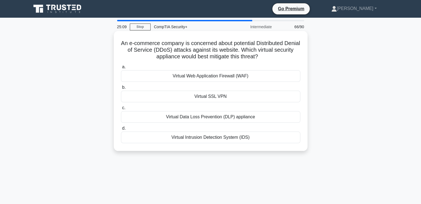
click at [194, 77] on div "Virtual Web Application Firewall (WAF)" at bounding box center [211, 76] width 180 height 12
click at [121, 69] on input "a. Virtual Web Application Firewall (WAF)" at bounding box center [121, 67] width 0 height 4
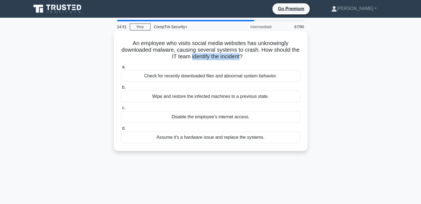
drag, startPoint x: 189, startPoint y: 57, endPoint x: 240, endPoint y: 56, distance: 51.0
click at [240, 56] on h5 "An employee who visits social media websites has unknowingly downloaded malware…" at bounding box center [210, 50] width 181 height 20
click at [249, 78] on div "Check for recently downloaded files and abnormal system behavior." at bounding box center [211, 76] width 180 height 12
click at [121, 69] on input "a. Check for recently downloaded files and abnormal system behavior." at bounding box center [121, 67] width 0 height 4
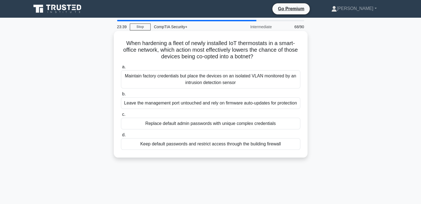
click at [193, 130] on div "Replace default admin passwords with unique complex credentials" at bounding box center [211, 124] width 180 height 12
click at [121, 117] on input "c. Replace default admin passwords with unique complex credentials" at bounding box center [121, 115] width 0 height 4
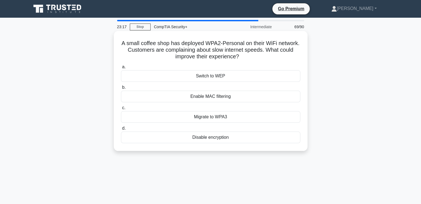
click at [240, 117] on div "Migrate to WPA3" at bounding box center [211, 117] width 180 height 12
click at [121, 110] on input "c. Migrate to WPA3" at bounding box center [121, 108] width 0 height 4
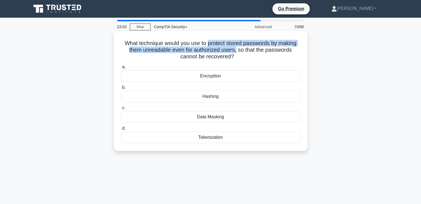
drag, startPoint x: 209, startPoint y: 44, endPoint x: 237, endPoint y: 50, distance: 28.2
click at [237, 50] on h5 "What technique would you use to protect stored passwords by making them unreada…" at bounding box center [210, 50] width 181 height 20
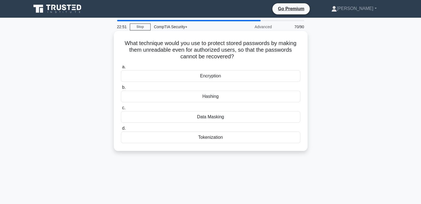
click at [223, 98] on div "Hashing" at bounding box center [211, 97] width 180 height 12
click at [121, 89] on input "b. [GEOGRAPHIC_DATA]" at bounding box center [121, 88] width 0 height 4
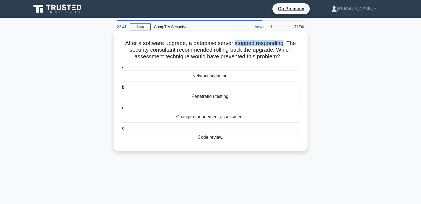
drag, startPoint x: 234, startPoint y: 43, endPoint x: 286, endPoint y: 42, distance: 51.5
click at [286, 42] on h5 "After a software upgrade, a database server stopped responding. The security co…" at bounding box center [210, 50] width 181 height 20
drag, startPoint x: 195, startPoint y: 42, endPoint x: 287, endPoint y: 36, distance: 91.9
click at [287, 36] on div "After a software upgrade, a database server stopped responding. The security co…" at bounding box center [210, 91] width 189 height 116
click at [209, 99] on div "Penetration testing." at bounding box center [211, 97] width 180 height 12
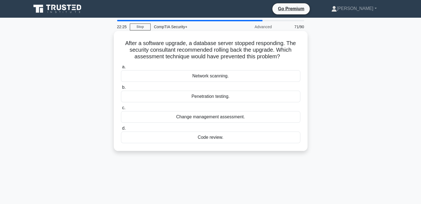
click at [121, 89] on input "b. Penetration testing." at bounding box center [121, 88] width 0 height 4
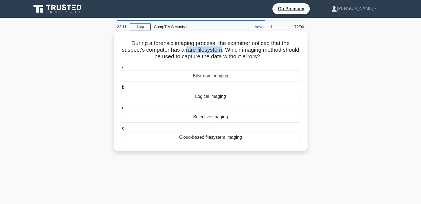
drag, startPoint x: 194, startPoint y: 50, endPoint x: 228, endPoint y: 50, distance: 34.4
click at [228, 50] on h5 "During a forensic imaging process, the examiner noticed that the suspect's comp…" at bounding box center [210, 50] width 181 height 20
click at [268, 57] on h5 "During a forensic imaging process, the examiner noticed that the suspect's comp…" at bounding box center [210, 50] width 181 height 20
click at [221, 78] on div "Bitstream imaging" at bounding box center [211, 76] width 180 height 12
click at [121, 69] on input "a. Bitstream imaging" at bounding box center [121, 67] width 0 height 4
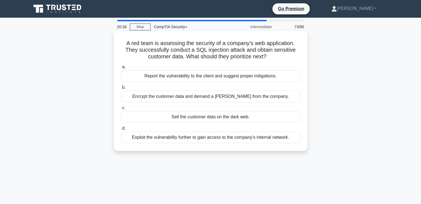
click at [199, 77] on div "Report the vulnerability to the client and suggest proper mitigations." at bounding box center [211, 76] width 180 height 12
click at [121, 69] on input "a. Report the vulnerability to the client and suggest proper mitigations." at bounding box center [121, 67] width 0 height 4
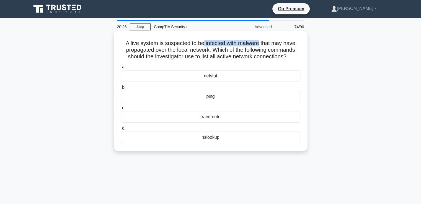
drag, startPoint x: 203, startPoint y: 45, endPoint x: 260, endPoint y: 41, distance: 57.5
click at [260, 41] on h5 "A live system is suspected to be infected with malware that may have propagated…" at bounding box center [210, 50] width 181 height 20
click at [216, 78] on div "netstat" at bounding box center [211, 76] width 180 height 12
click at [121, 69] on input "a. netstat" at bounding box center [121, 67] width 0 height 4
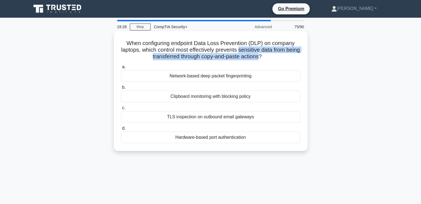
drag, startPoint x: 247, startPoint y: 49, endPoint x: 268, endPoint y: 58, distance: 22.8
click at [268, 58] on h5 "When configuring endpoint Data Loss Prevention (DLP) on company laptops, which …" at bounding box center [210, 50] width 181 height 20
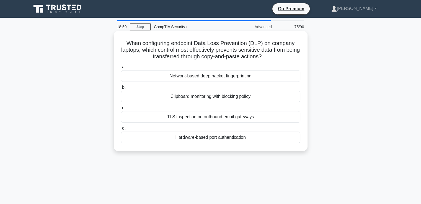
click at [248, 96] on div "Clipboard monitoring with blocking policy" at bounding box center [211, 97] width 180 height 12
click at [121, 89] on input "b. Clipboard monitoring with blocking policy" at bounding box center [121, 88] width 0 height 4
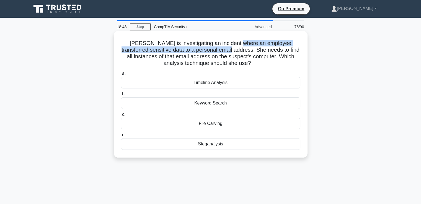
drag, startPoint x: 237, startPoint y: 43, endPoint x: 236, endPoint y: 50, distance: 6.7
click at [236, 50] on h5 "[PERSON_NAME] is investigating an incident where an employee transferred sensit…" at bounding box center [210, 53] width 181 height 27
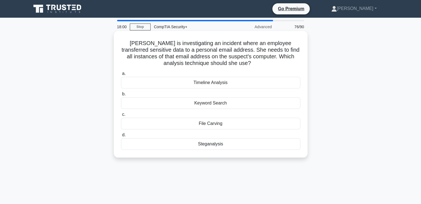
click at [240, 123] on div "File Carving" at bounding box center [211, 124] width 180 height 12
click at [121, 117] on input "c. File Carving" at bounding box center [121, 115] width 0 height 4
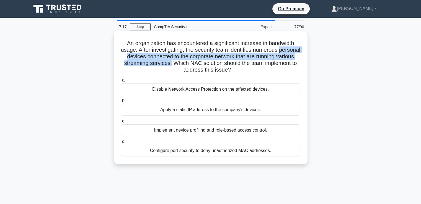
drag, startPoint x: 123, startPoint y: 57, endPoint x: 196, endPoint y: 63, distance: 73.7
click at [196, 63] on h5 "An organization has encountered a significant increase in bandwidth usage. Afte…" at bounding box center [210, 57] width 181 height 34
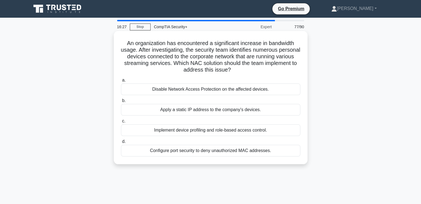
click at [193, 153] on div "Configure port security to deny unauthorized MAC addresses." at bounding box center [211, 151] width 180 height 12
click at [121, 144] on input "d. Configure port security to deny unauthorized MAC addresses." at bounding box center [121, 142] width 0 height 4
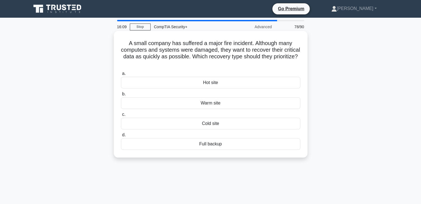
click at [202, 81] on div "Hot site" at bounding box center [211, 83] width 180 height 12
click at [121, 76] on input "a. Hot site" at bounding box center [121, 74] width 0 height 4
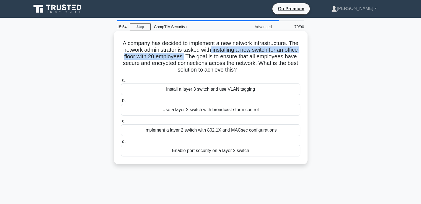
drag, startPoint x: 225, startPoint y: 50, endPoint x: 199, endPoint y: 57, distance: 27.1
click at [199, 57] on h5 "A company has decided to implement a new network infrastructure. The network ad…" at bounding box center [210, 57] width 181 height 34
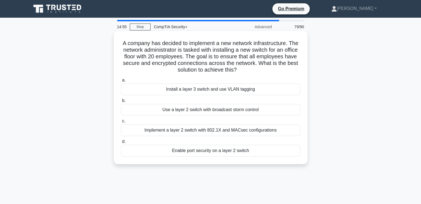
click at [223, 131] on div "Implement a layer 2 switch with 802.1X and MACsec configurations" at bounding box center [211, 131] width 180 height 12
click at [121, 123] on input "c. Implement a layer 2 switch with 802.1X and MACsec configurations" at bounding box center [121, 122] width 0 height 4
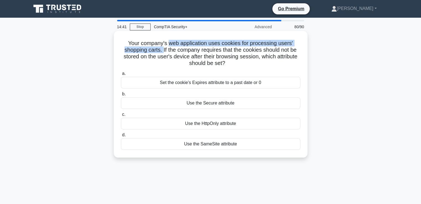
drag, startPoint x: 169, startPoint y: 43, endPoint x: 162, endPoint y: 51, distance: 11.2
click at [162, 51] on h5 "Your company's web application uses cookies for processing users' shopping cart…" at bounding box center [210, 53] width 181 height 27
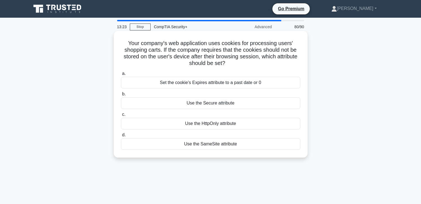
click at [263, 84] on div "Set the cookie's Expires attribute to a past date or 0" at bounding box center [211, 83] width 180 height 12
click at [121, 76] on input "a. Set the cookie's Expires attribute to a past date or 0" at bounding box center [121, 74] width 0 height 4
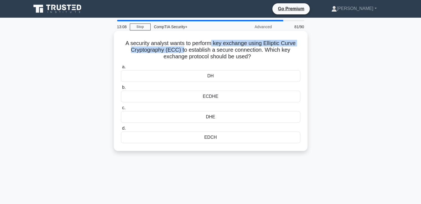
drag, startPoint x: 213, startPoint y: 42, endPoint x: 183, endPoint y: 50, distance: 31.4
click at [183, 50] on h5 "A security analyst wants to perform key exchange using Elliptic Curve Cryptogra…" at bounding box center [210, 50] width 181 height 20
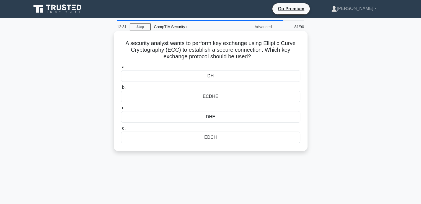
click at [224, 118] on div "DHE" at bounding box center [211, 117] width 180 height 12
click at [121, 110] on input "c. DHE" at bounding box center [121, 108] width 0 height 4
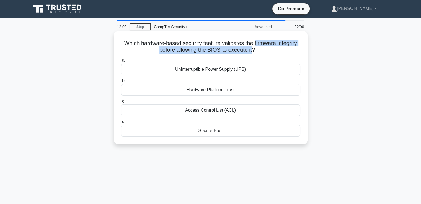
drag, startPoint x: 254, startPoint y: 43, endPoint x: 254, endPoint y: 50, distance: 6.7
click at [254, 50] on h5 "Which hardware-based security feature validates the firmware integrity before a…" at bounding box center [210, 47] width 181 height 14
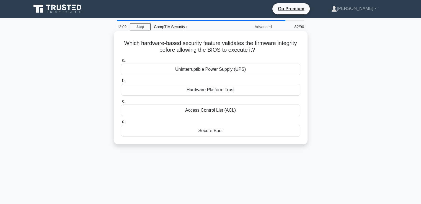
click at [263, 47] on h5 "Which hardware-based security feature validates the firmware integrity before a…" at bounding box center [210, 47] width 181 height 14
click at [216, 92] on div "Hardware Platform Trust" at bounding box center [211, 90] width 180 height 12
click at [121, 83] on input "b. Hardware Platform Trust" at bounding box center [121, 81] width 0 height 4
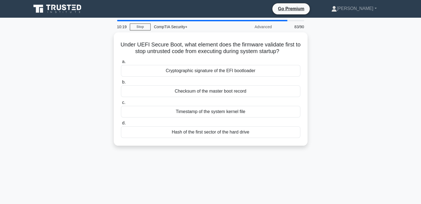
click at [216, 92] on div "Checksum of the master boot record" at bounding box center [211, 92] width 180 height 12
click at [121, 84] on input "b. Checksum of the master boot record" at bounding box center [121, 83] width 0 height 4
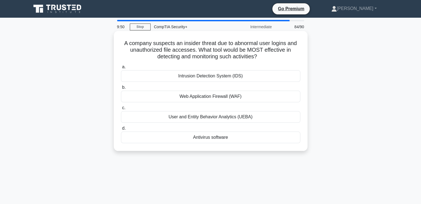
click at [165, 116] on div "User and Entity Behavior Analytics (UEBA)" at bounding box center [211, 117] width 180 height 12
click at [121, 110] on input "c. User and Entity Behavior Analytics (UEBA)" at bounding box center [121, 108] width 0 height 4
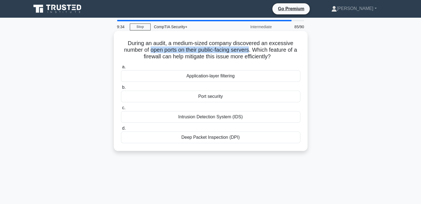
drag, startPoint x: 148, startPoint y: 52, endPoint x: 251, endPoint y: 50, distance: 102.8
click at [251, 50] on h5 "During an audit, a medium-sized company discovered an excessive number of open …" at bounding box center [210, 50] width 181 height 20
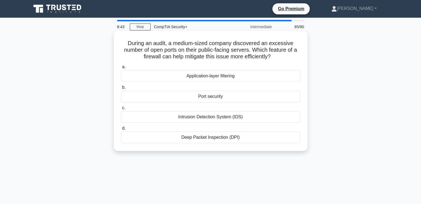
drag, startPoint x: 203, startPoint y: 98, endPoint x: 202, endPoint y: 102, distance: 3.4
click at [202, 102] on div "Port security" at bounding box center [211, 97] width 180 height 12
click at [121, 89] on input "b. Port security" at bounding box center [121, 88] width 0 height 4
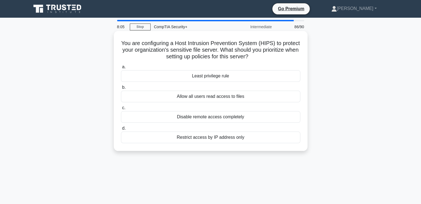
click at [206, 77] on div "Least privilege rule" at bounding box center [211, 76] width 180 height 12
click at [121, 69] on input "a. Least privilege rule" at bounding box center [121, 67] width 0 height 4
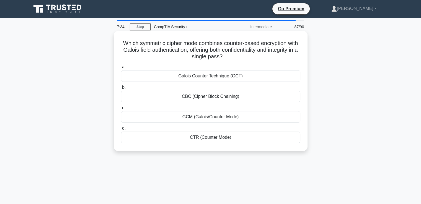
drag, startPoint x: 123, startPoint y: 43, endPoint x: 241, endPoint y: 56, distance: 118.7
click at [241, 56] on h5 "Which symmetric cipher mode combines counter-based encryption with Galois field…" at bounding box center [210, 50] width 181 height 20
copy h5 "Which symmetric cipher mode combines counter-based encryption with Galois field…"
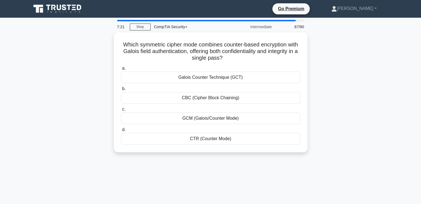
click at [168, 176] on div "7:21 Stop CompTIA Security+ Intermediate 87/90 Which symmetric cipher mode comb…" at bounding box center [211, 158] width 366 height 277
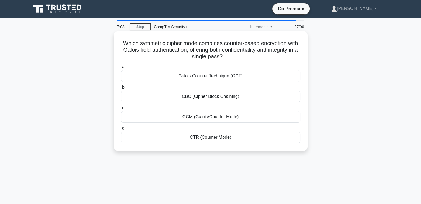
click at [199, 77] on div "Galois Counter Technique (GCT)" at bounding box center [211, 76] width 180 height 12
click at [121, 69] on input "a. Galois Counter Technique (GCT)" at bounding box center [121, 67] width 0 height 4
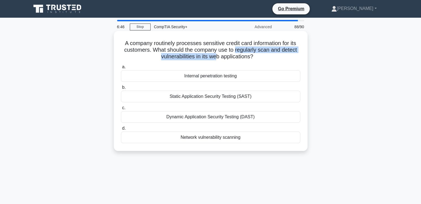
drag, startPoint x: 235, startPoint y: 52, endPoint x: 226, endPoint y: 55, distance: 9.6
click at [219, 54] on h5 "A company routinely processes sensitive credit card information for its custome…" at bounding box center [210, 50] width 181 height 20
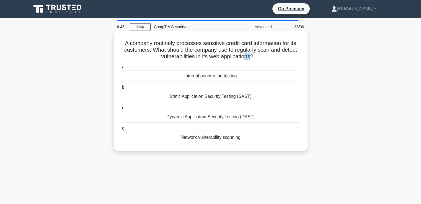
drag, startPoint x: 248, startPoint y: 59, endPoint x: 252, endPoint y: 57, distance: 4.2
click at [252, 57] on h5 "A company routinely processes sensitive credit card information for its custome…" at bounding box center [210, 50] width 181 height 20
click at [264, 59] on h5 "A company routinely processes sensitive credit card information for its custome…" at bounding box center [210, 50] width 181 height 20
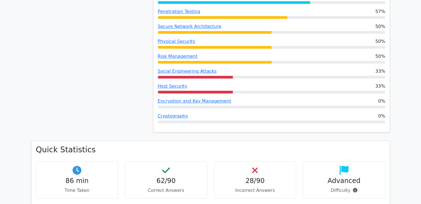
scroll to position [471, 0]
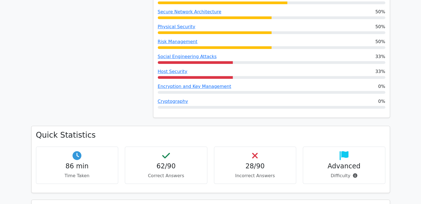
click at [245, 83] on div "Encryption and Key Management 0%" at bounding box center [272, 86] width 228 height 7
click at [176, 99] on link "Cryptography" at bounding box center [173, 101] width 30 height 5
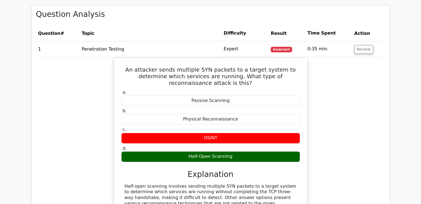
scroll to position [609, 0]
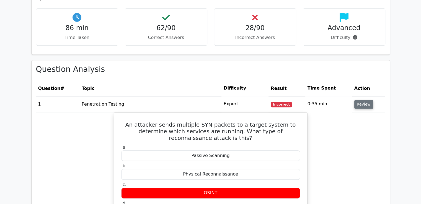
click at [358, 100] on button "Review" at bounding box center [364, 104] width 19 height 9
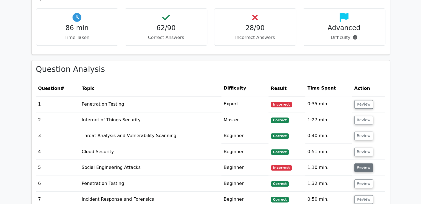
click at [360, 164] on button "Review" at bounding box center [364, 168] width 19 height 9
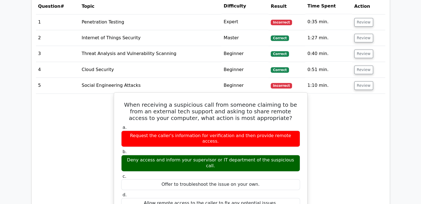
scroll to position [693, 0]
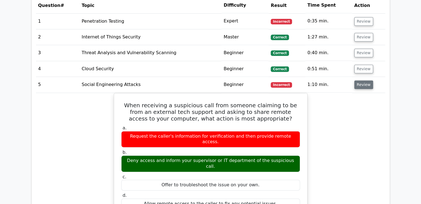
click at [363, 81] on button "Review" at bounding box center [364, 85] width 19 height 9
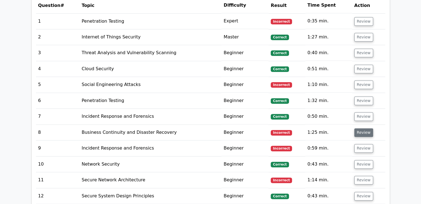
click at [356, 129] on button "Review" at bounding box center [364, 133] width 19 height 9
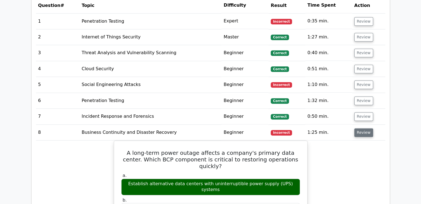
click at [359, 129] on button "Review" at bounding box center [364, 133] width 19 height 9
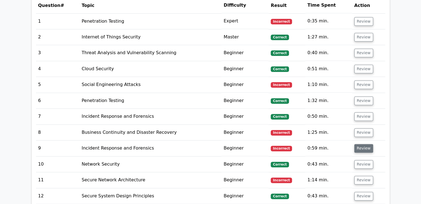
click at [361, 144] on button "Review" at bounding box center [364, 148] width 19 height 9
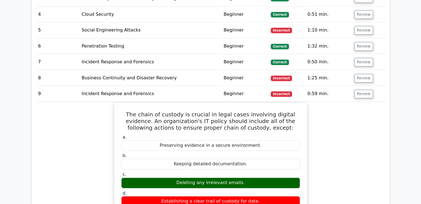
scroll to position [748, 0]
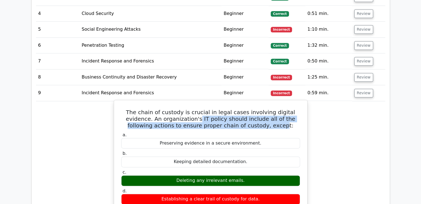
drag, startPoint x: 165, startPoint y: 99, endPoint x: 256, endPoint y: 104, distance: 91.5
click at [256, 109] on h5 "The chain of custody is crucial in legal cases involving digital evidence. An o…" at bounding box center [211, 119] width 180 height 20
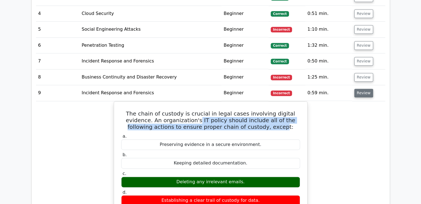
click at [362, 89] on button "Review" at bounding box center [364, 93] width 19 height 9
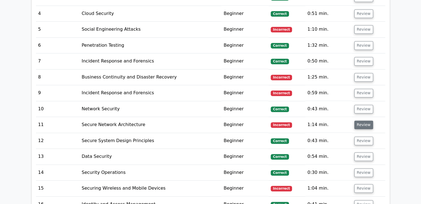
click at [358, 121] on button "Review" at bounding box center [364, 125] width 19 height 9
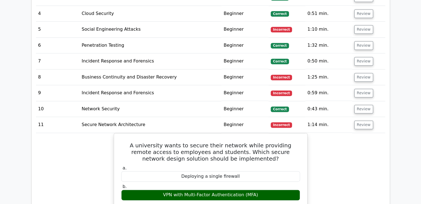
scroll to position [776, 0]
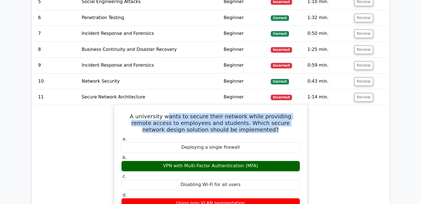
drag, startPoint x: 162, startPoint y: 94, endPoint x: 255, endPoint y: 108, distance: 94.1
click at [255, 113] on h5 "A university wants to secure their network while providing remote access to emp…" at bounding box center [211, 123] width 180 height 20
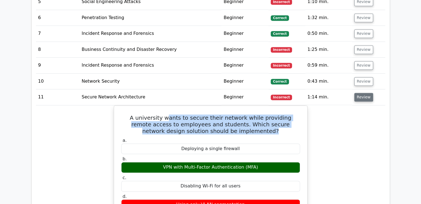
click at [362, 93] on button "Review" at bounding box center [364, 97] width 19 height 9
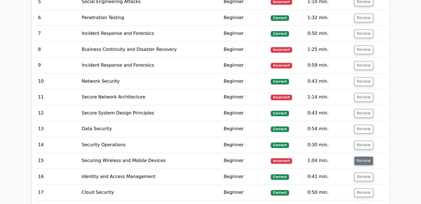
click at [359, 157] on button "Review" at bounding box center [364, 161] width 19 height 9
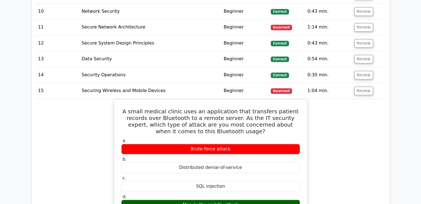
scroll to position [859, 0]
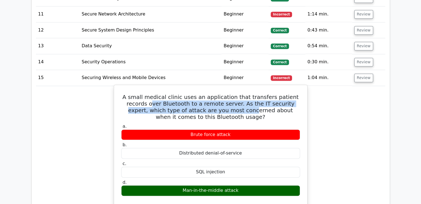
drag, startPoint x: 124, startPoint y: 82, endPoint x: 203, endPoint y: 86, distance: 78.7
click at [203, 94] on h5 "A small medical clinic uses an application that transfers patient records over …" at bounding box center [211, 107] width 180 height 27
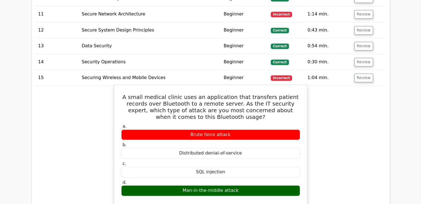
click at [213, 94] on h5 "A small medical clinic uses an application that transfers patient records over …" at bounding box center [211, 107] width 180 height 27
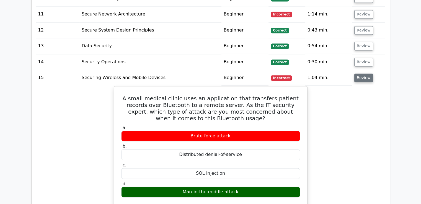
click at [360, 74] on button "Review" at bounding box center [364, 78] width 19 height 9
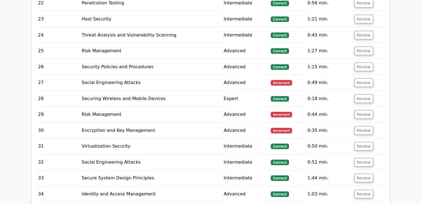
scroll to position [1053, 0]
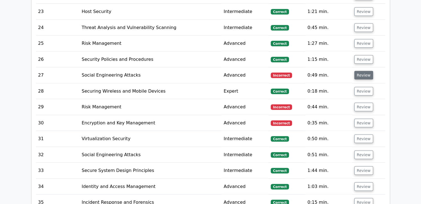
click at [365, 71] on button "Review" at bounding box center [364, 75] width 19 height 9
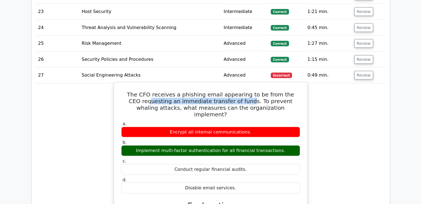
drag, startPoint x: 129, startPoint y: 80, endPoint x: 225, endPoint y: 79, distance: 96.1
click at [225, 91] on h5 "The CFO receives a phishing email appearing to be from the CEO requesting an im…" at bounding box center [211, 104] width 180 height 27
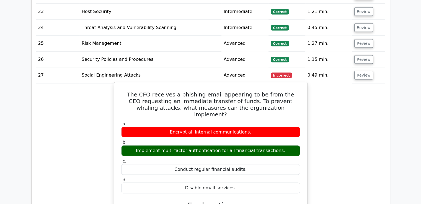
click at [284, 91] on h5 "The CFO receives a phishing email appearing to be from the CEO requesting an im…" at bounding box center [211, 104] width 180 height 27
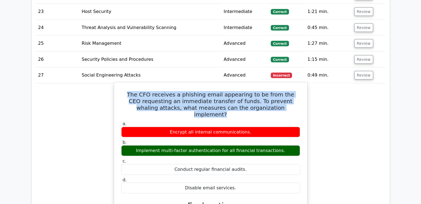
drag, startPoint x: 258, startPoint y: 88, endPoint x: 129, endPoint y: 71, distance: 129.9
click at [129, 91] on h5 "The CFO receives a phishing email appearing to be from the CEO requesting an im…" at bounding box center [211, 104] width 180 height 27
copy h5 "The CFO receives a phishing email appearing to be from the CEO requesting an im…"
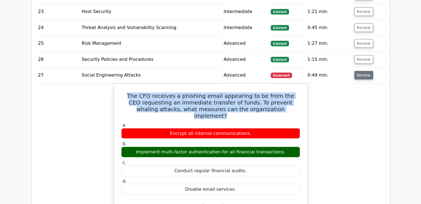
click at [361, 71] on button "Review" at bounding box center [364, 75] width 19 height 9
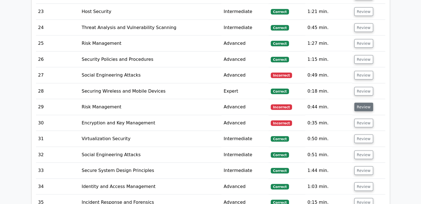
click at [356, 103] on button "Review" at bounding box center [364, 107] width 19 height 9
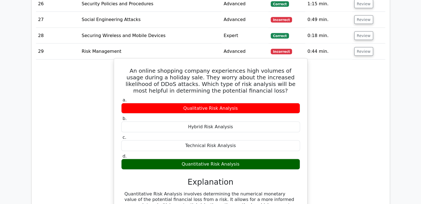
scroll to position [1136, 0]
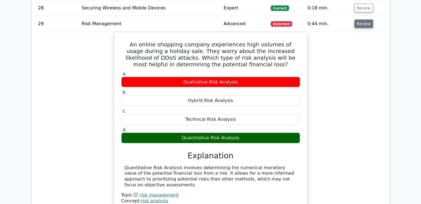
click at [356, 20] on button "Review" at bounding box center [364, 24] width 19 height 9
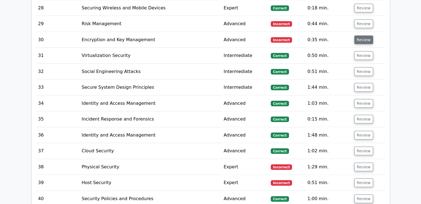
click at [365, 36] on button "Review" at bounding box center [364, 40] width 19 height 9
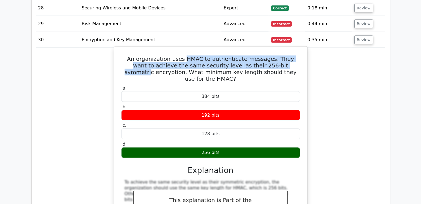
drag, startPoint x: 181, startPoint y: 36, endPoint x: 265, endPoint y: 44, distance: 84.3
click at [265, 56] on h5 "An organization uses HMAC to authenticate messages. They want to achieve the sa…" at bounding box center [211, 69] width 180 height 27
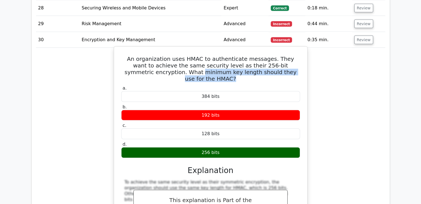
drag, startPoint x: 153, startPoint y: 50, endPoint x: 289, endPoint y: 50, distance: 136.6
click at [289, 56] on h5 "An organization uses HMAC to authenticate messages. They want to achieve the sa…" at bounding box center [211, 69] width 180 height 27
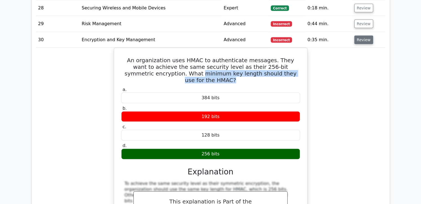
click at [361, 36] on button "Review" at bounding box center [364, 40] width 19 height 9
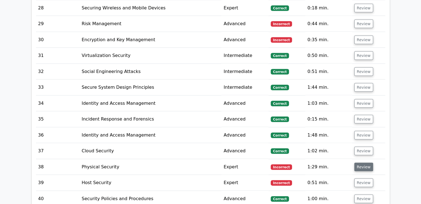
click at [357, 163] on button "Review" at bounding box center [364, 167] width 19 height 9
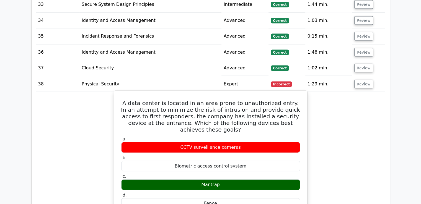
scroll to position [1247, 0]
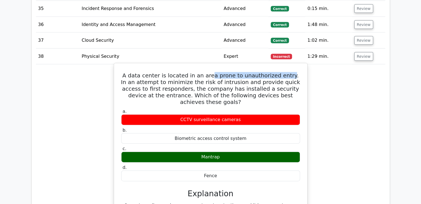
drag, startPoint x: 207, startPoint y: 52, endPoint x: 281, endPoint y: 51, distance: 74.2
click at [281, 72] on h5 "A data center is located in an area prone to unauthorized entry. In an attempt …" at bounding box center [211, 88] width 180 height 33
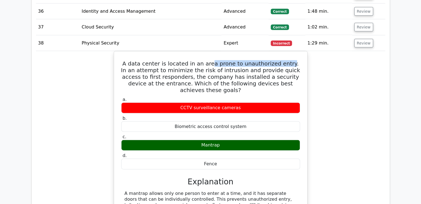
scroll to position [1219, 0]
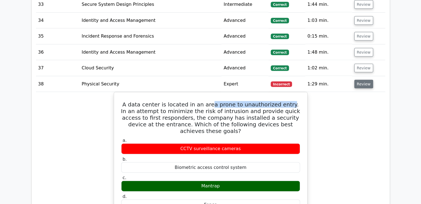
click at [359, 80] on button "Review" at bounding box center [364, 84] width 19 height 9
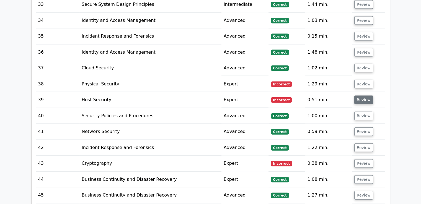
click at [358, 96] on button "Review" at bounding box center [364, 100] width 19 height 9
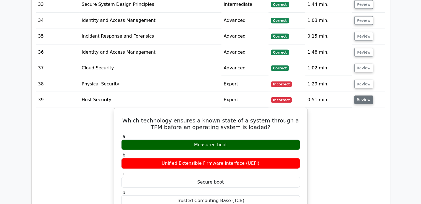
click at [363, 96] on button "Review" at bounding box center [364, 100] width 19 height 9
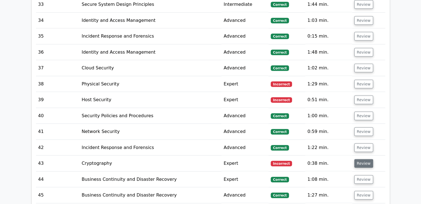
click at [362, 160] on button "Review" at bounding box center [364, 164] width 19 height 9
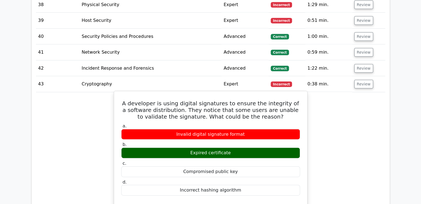
scroll to position [1302, 0]
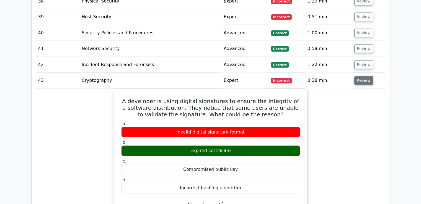
click at [357, 76] on button "Review" at bounding box center [364, 80] width 19 height 9
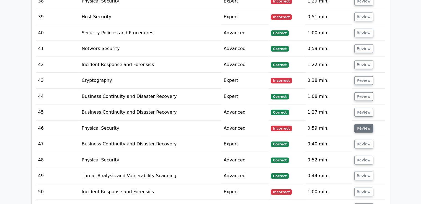
click at [356, 124] on button "Review" at bounding box center [364, 128] width 19 height 9
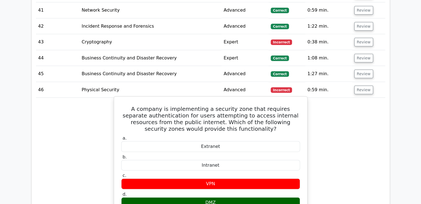
scroll to position [1330, 0]
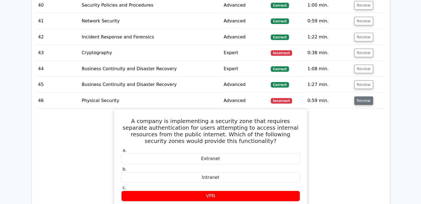
click at [363, 97] on button "Review" at bounding box center [364, 101] width 19 height 9
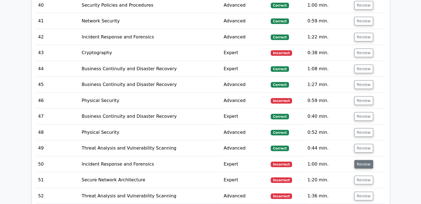
click at [361, 160] on button "Review" at bounding box center [364, 164] width 19 height 9
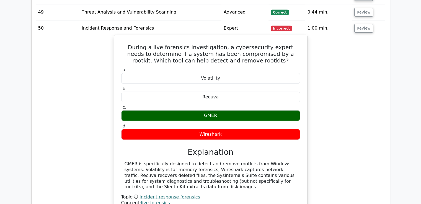
scroll to position [1468, 0]
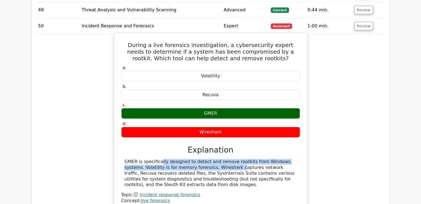
drag, startPoint x: 124, startPoint y: 138, endPoint x: 181, endPoint y: 143, distance: 56.8
click at [181, 159] on div "GMER is specifically designed to detect and remove rootkits from Windows system…" at bounding box center [211, 173] width 172 height 29
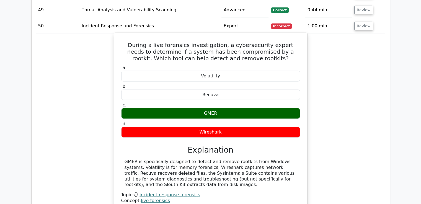
click at [140, 159] on div "GMER is specifically designed to detect and remove rootkits from Windows system…" at bounding box center [211, 173] width 172 height 29
drag, startPoint x: 124, startPoint y: 138, endPoint x: 153, endPoint y: 159, distance: 36.5
click at [153, 159] on div "GMER is specifically designed to detect and remove rootkits from Windows system…" at bounding box center [211, 173] width 172 height 29
copy div "GMER is specifically designed to detect and remove rootkits from Windows system…"
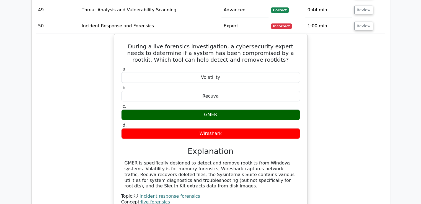
click at [73, 148] on div "During a live forensics investigation, a cybersecurity expert needs to determin…" at bounding box center [211, 126] width 350 height 185
click at [362, 22] on button "Review" at bounding box center [364, 26] width 19 height 9
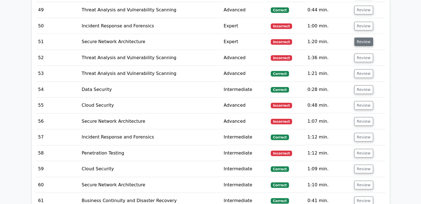
click at [362, 38] on button "Review" at bounding box center [364, 42] width 19 height 9
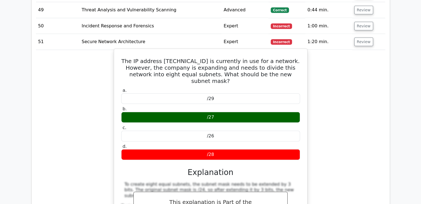
drag, startPoint x: 296, startPoint y: 48, endPoint x: 129, endPoint y: 37, distance: 167.6
click at [129, 58] on h5 "The IP address [TECHNICAL_ID] is currently in use for a network. However, the c…" at bounding box center [211, 71] width 180 height 27
copy h5 "The IP address [TECHNICAL_ID] is currently in use for a network. However, the c…"
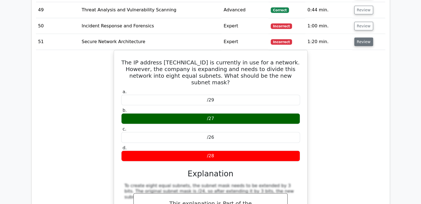
click at [366, 38] on button "Review" at bounding box center [364, 42] width 19 height 9
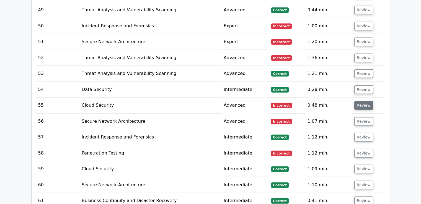
click at [360, 101] on button "Review" at bounding box center [364, 105] width 19 height 9
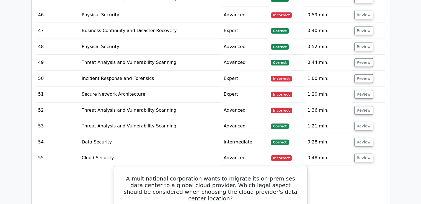
scroll to position [1413, 0]
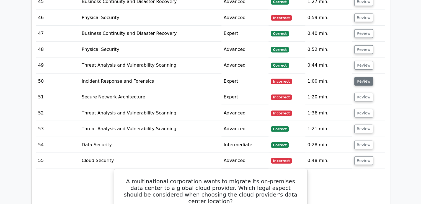
click at [363, 77] on button "Review" at bounding box center [364, 81] width 19 height 9
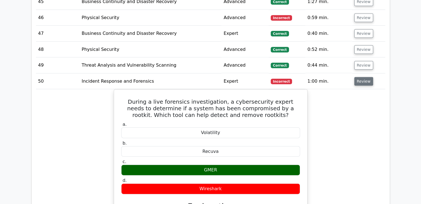
click at [360, 77] on button "Review" at bounding box center [364, 81] width 19 height 9
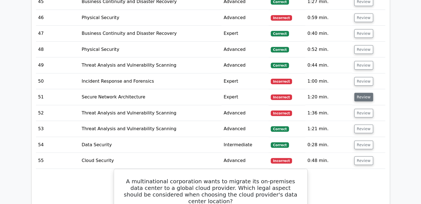
click at [362, 93] on button "Review" at bounding box center [364, 97] width 19 height 9
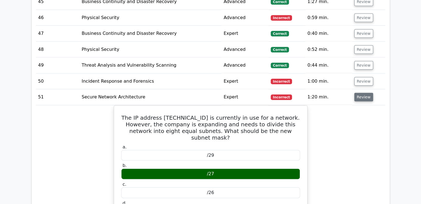
click at [362, 93] on button "Review" at bounding box center [364, 97] width 19 height 9
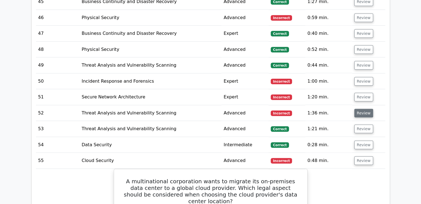
click at [361, 109] on button "Review" at bounding box center [364, 113] width 19 height 9
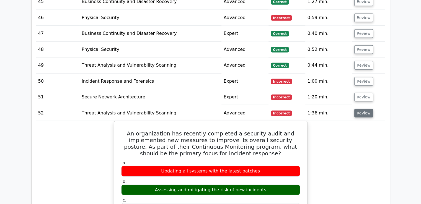
click at [361, 109] on button "Review" at bounding box center [364, 113] width 19 height 9
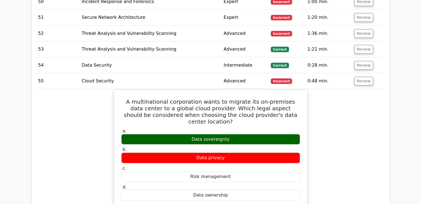
scroll to position [1496, 0]
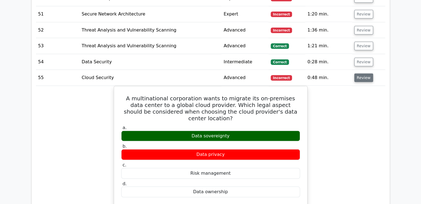
click at [361, 74] on button "Review" at bounding box center [364, 78] width 19 height 9
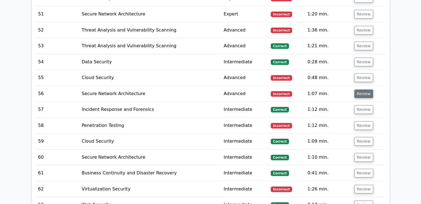
click at [361, 90] on button "Review" at bounding box center [364, 94] width 19 height 9
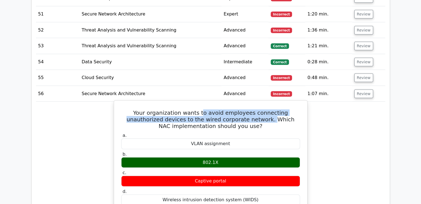
drag, startPoint x: 188, startPoint y: 88, endPoint x: 227, endPoint y: 94, distance: 39.3
click at [227, 110] on h5 "Your organization wants to avoid employees connecting unauthorized devices to t…" at bounding box center [211, 120] width 180 height 20
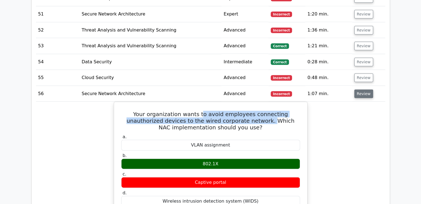
click at [364, 90] on button "Review" at bounding box center [364, 94] width 19 height 9
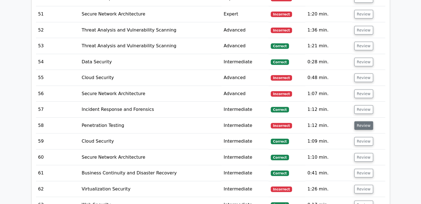
click at [360, 122] on button "Review" at bounding box center [364, 126] width 19 height 9
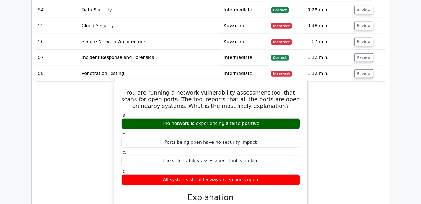
scroll to position [1551, 0]
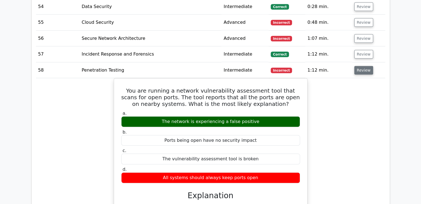
click at [360, 66] on button "Review" at bounding box center [364, 70] width 19 height 9
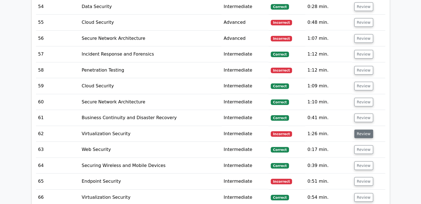
click at [359, 130] on button "Review" at bounding box center [364, 134] width 19 height 9
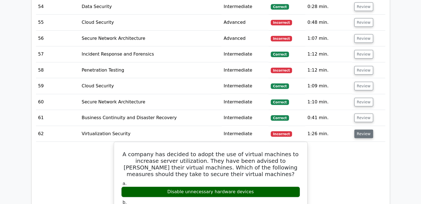
click at [360, 130] on button "Review" at bounding box center [364, 134] width 19 height 9
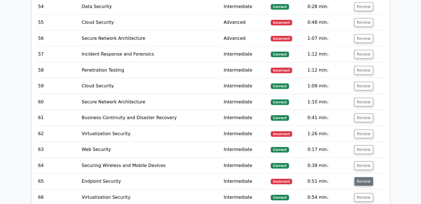
click at [357, 178] on button "Review" at bounding box center [364, 182] width 19 height 9
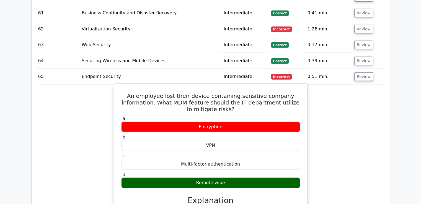
scroll to position [1662, 0]
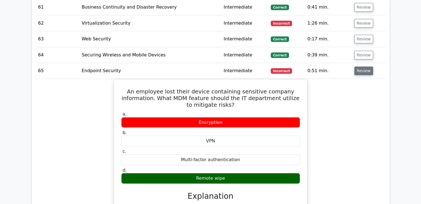
click at [363, 67] on button "Review" at bounding box center [364, 71] width 19 height 9
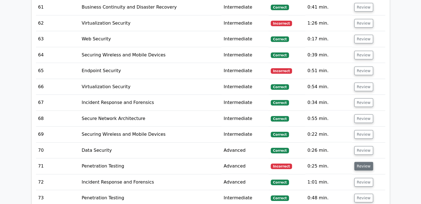
click at [360, 162] on button "Review" at bounding box center [364, 166] width 19 height 9
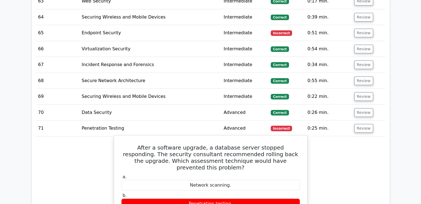
scroll to position [1745, 0]
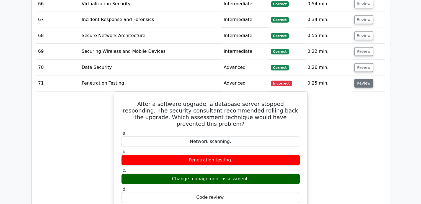
click at [365, 79] on button "Review" at bounding box center [364, 83] width 19 height 9
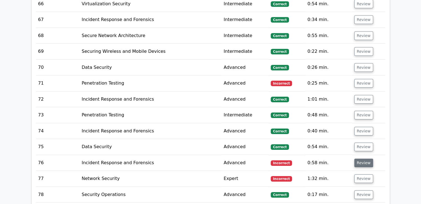
click at [363, 159] on button "Review" at bounding box center [364, 163] width 19 height 9
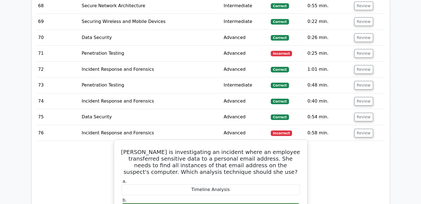
scroll to position [1828, 0]
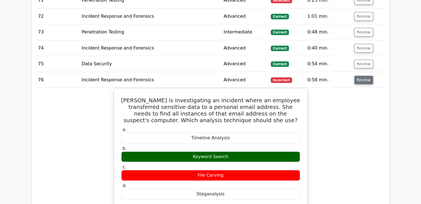
click at [358, 76] on button "Review" at bounding box center [364, 80] width 19 height 9
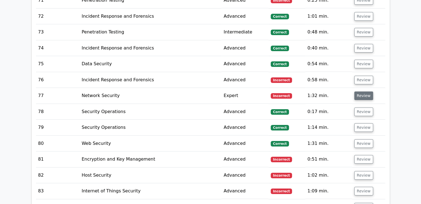
click at [361, 92] on button "Review" at bounding box center [364, 96] width 19 height 9
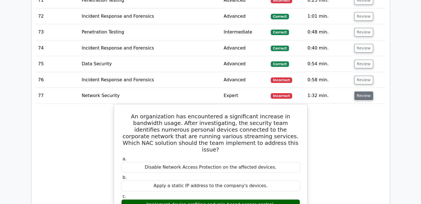
click at [365, 92] on button "Review" at bounding box center [364, 96] width 19 height 9
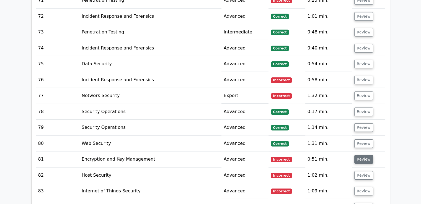
click at [363, 155] on button "Review" at bounding box center [364, 159] width 19 height 9
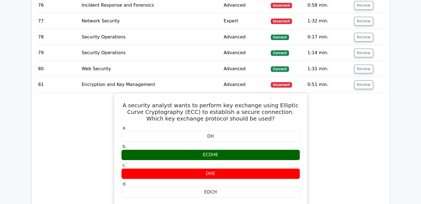
scroll to position [1911, 0]
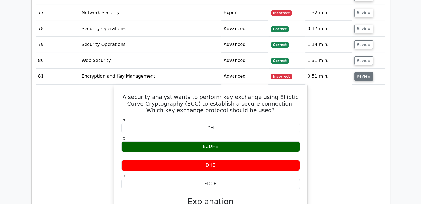
click at [360, 72] on button "Review" at bounding box center [364, 76] width 19 height 9
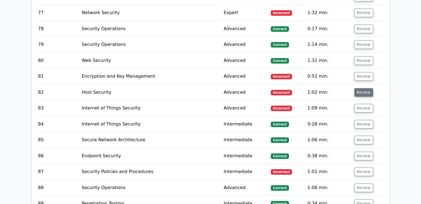
click at [364, 88] on button "Review" at bounding box center [364, 92] width 19 height 9
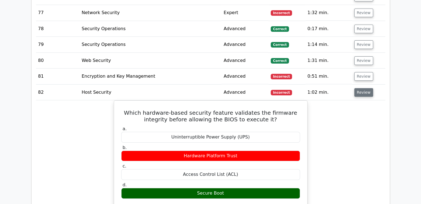
click at [358, 88] on button "Review" at bounding box center [364, 92] width 19 height 9
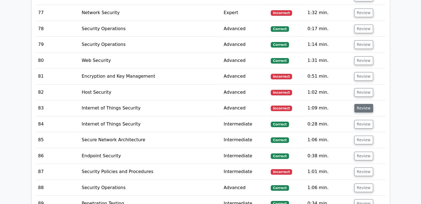
click at [361, 104] on button "Review" at bounding box center [364, 108] width 19 height 9
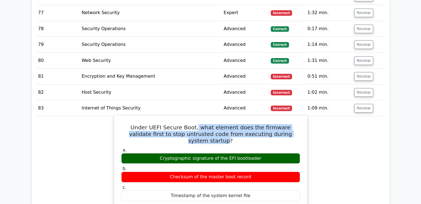
drag, startPoint x: 184, startPoint y: 103, endPoint x: 287, endPoint y: 105, distance: 102.8
click at [287, 124] on h5 "Under UEFI Secure Boot, what element does the firmware validate first to stop u…" at bounding box center [211, 134] width 180 height 20
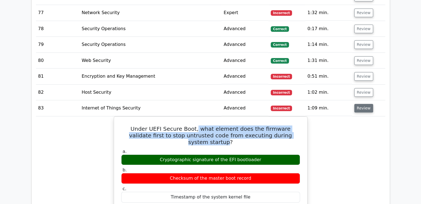
click at [361, 104] on button "Review" at bounding box center [364, 108] width 19 height 9
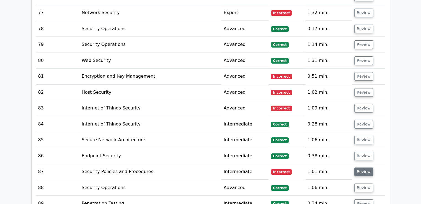
click at [365, 168] on button "Review" at bounding box center [364, 172] width 19 height 9
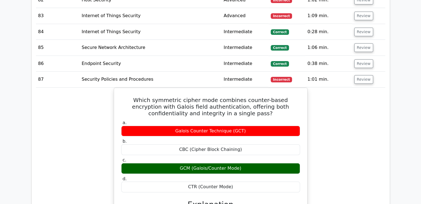
scroll to position [1994, 0]
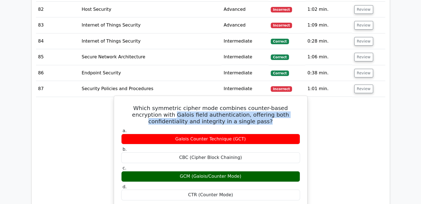
drag, startPoint x: 142, startPoint y: 87, endPoint x: 243, endPoint y: 95, distance: 101.2
click at [243, 105] on h5 "Which symmetric cipher mode combines counter-based encryption with Galois field…" at bounding box center [211, 115] width 180 height 20
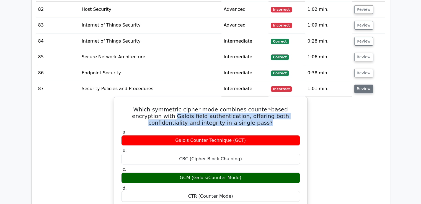
click at [362, 85] on button "Review" at bounding box center [364, 89] width 19 height 9
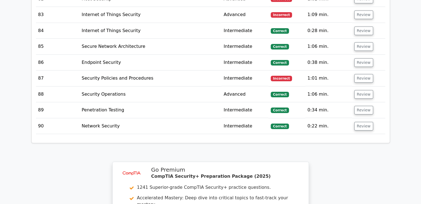
scroll to position [1967, 0]
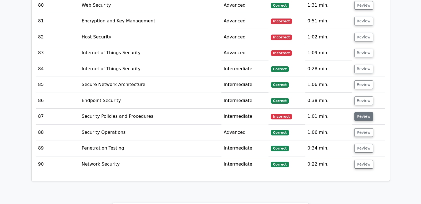
click at [360, 112] on button "Review" at bounding box center [364, 116] width 19 height 9
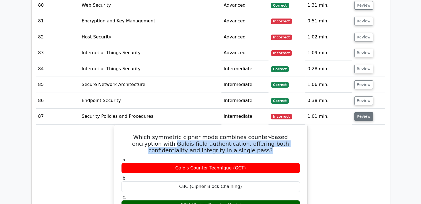
click at [360, 112] on button "Review" at bounding box center [364, 116] width 19 height 9
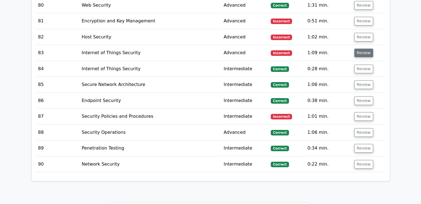
click at [368, 49] on button "Review" at bounding box center [364, 53] width 19 height 9
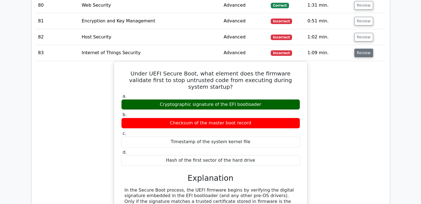
click at [368, 49] on button "Review" at bounding box center [364, 53] width 19 height 9
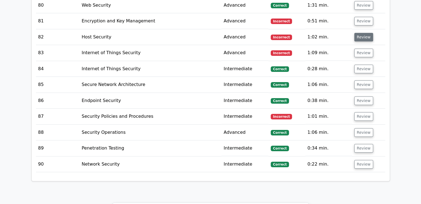
click at [365, 33] on button "Review" at bounding box center [364, 37] width 19 height 9
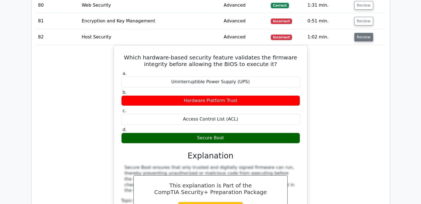
click at [365, 33] on button "Review" at bounding box center [364, 37] width 19 height 9
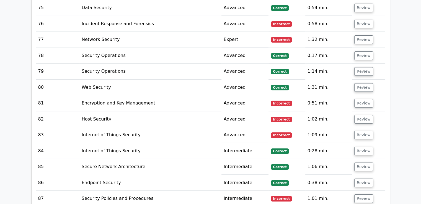
scroll to position [1884, 0]
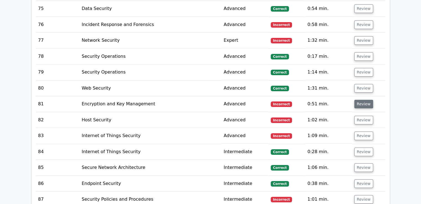
click at [359, 100] on button "Review" at bounding box center [364, 104] width 19 height 9
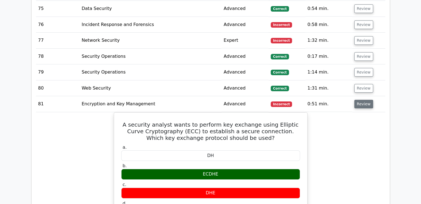
click at [359, 100] on button "Review" at bounding box center [364, 104] width 19 height 9
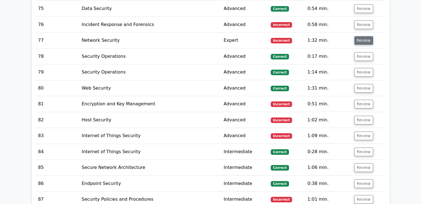
click at [364, 36] on button "Review" at bounding box center [364, 40] width 19 height 9
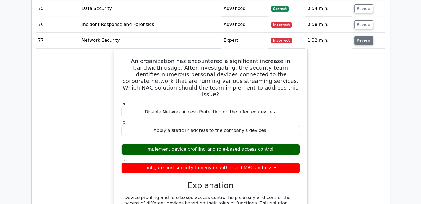
click at [364, 36] on button "Review" at bounding box center [364, 40] width 19 height 9
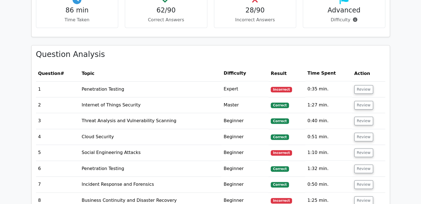
scroll to position [748, 0]
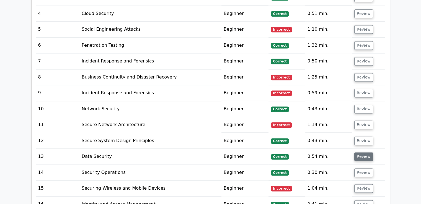
click at [365, 153] on button "Review" at bounding box center [364, 157] width 19 height 9
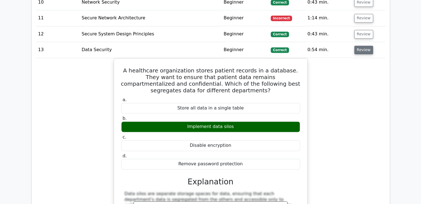
scroll to position [859, 0]
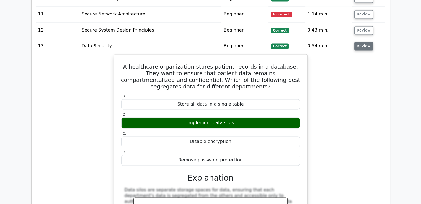
click at [362, 42] on button "Review" at bounding box center [364, 46] width 19 height 9
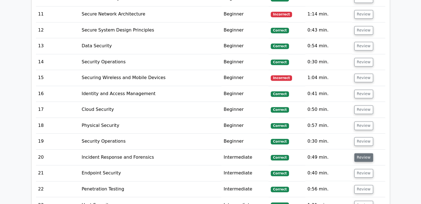
click at [363, 153] on button "Review" at bounding box center [364, 157] width 19 height 9
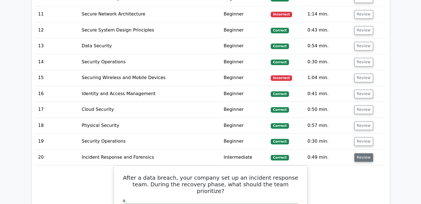
click at [363, 153] on button "Review" at bounding box center [364, 157] width 19 height 9
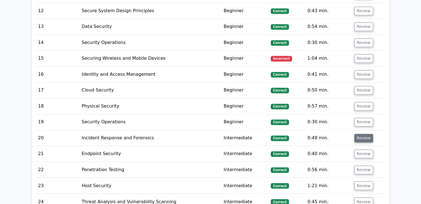
scroll to position [886, 0]
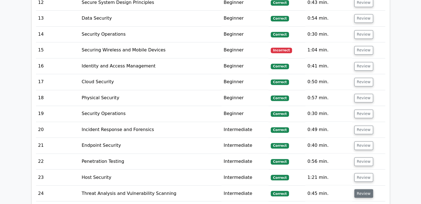
click at [362, 189] on button "Review" at bounding box center [364, 193] width 19 height 9
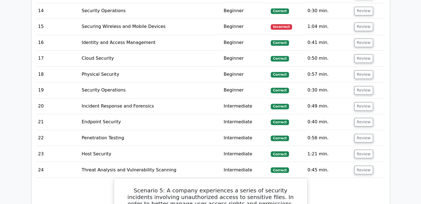
scroll to position [942, 0]
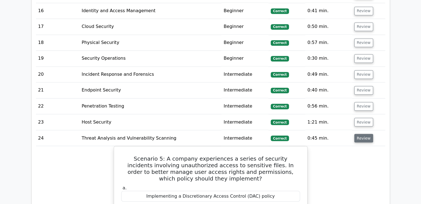
click at [363, 134] on button "Review" at bounding box center [364, 138] width 19 height 9
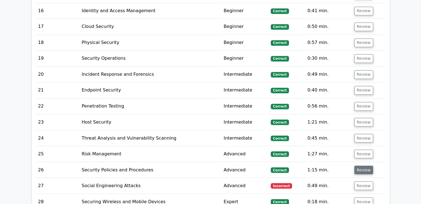
click at [361, 166] on button "Review" at bounding box center [364, 170] width 19 height 9
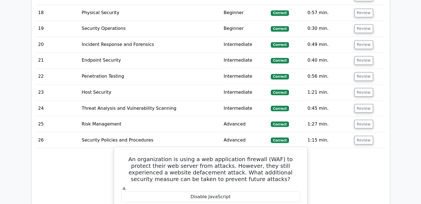
scroll to position [1025, 0]
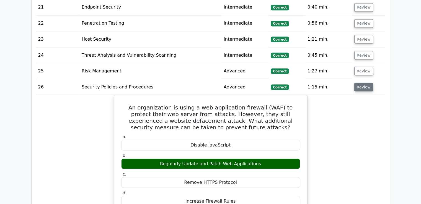
click at [366, 83] on button "Review" at bounding box center [364, 87] width 19 height 9
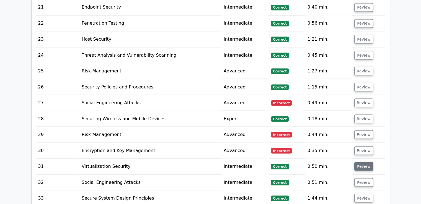
click at [358, 162] on button "Review" at bounding box center [364, 166] width 19 height 9
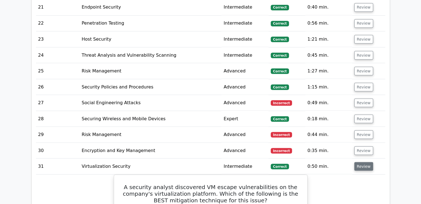
click at [358, 162] on button "Review" at bounding box center [364, 166] width 19 height 9
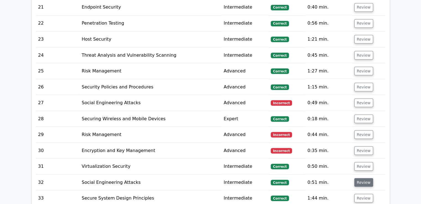
click at [363, 178] on button "Review" at bounding box center [364, 182] width 19 height 9
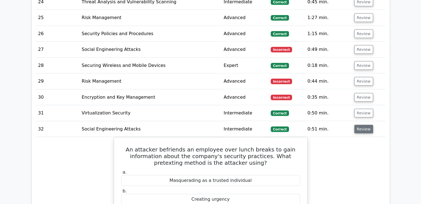
scroll to position [1080, 0]
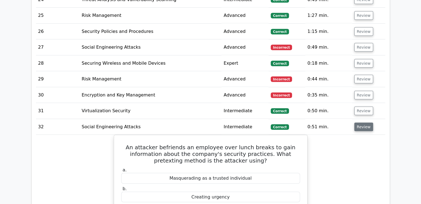
click at [359, 123] on button "Review" at bounding box center [364, 127] width 19 height 9
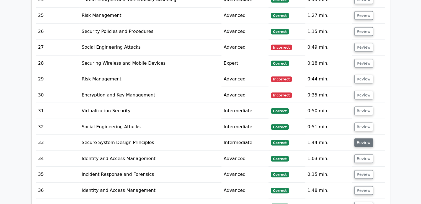
click at [363, 139] on button "Review" at bounding box center [364, 143] width 19 height 9
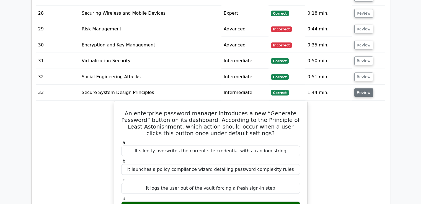
scroll to position [1136, 0]
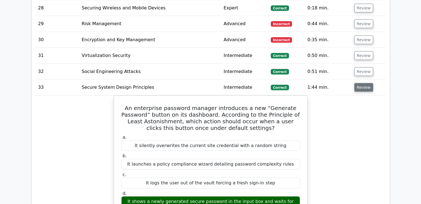
click at [363, 83] on button "Review" at bounding box center [364, 87] width 19 height 9
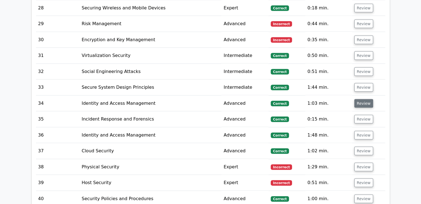
click at [365, 99] on button "Review" at bounding box center [364, 103] width 19 height 9
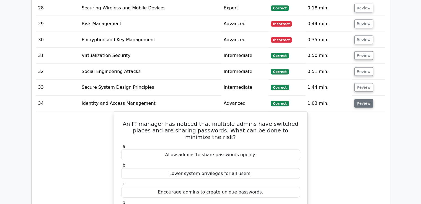
click at [365, 99] on button "Review" at bounding box center [364, 103] width 19 height 9
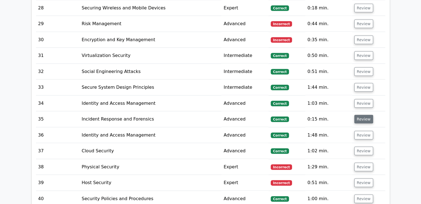
click at [367, 115] on button "Review" at bounding box center [364, 119] width 19 height 9
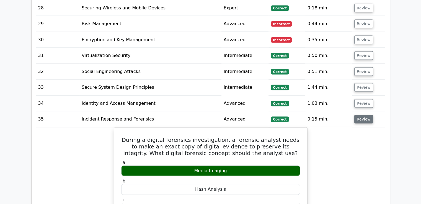
click at [367, 115] on button "Review" at bounding box center [364, 119] width 19 height 9
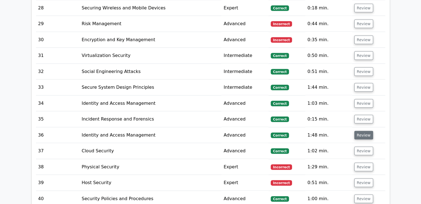
click at [364, 131] on button "Review" at bounding box center [364, 135] width 19 height 9
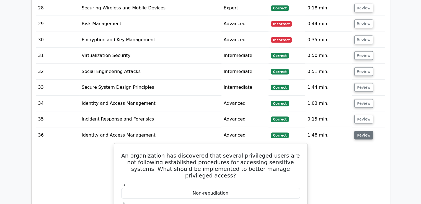
click at [364, 131] on button "Review" at bounding box center [364, 135] width 19 height 9
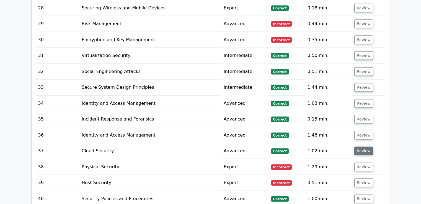
click at [362, 147] on button "Review" at bounding box center [364, 151] width 19 height 9
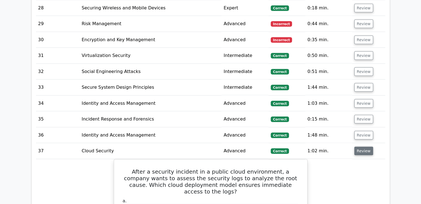
click at [362, 147] on button "Review" at bounding box center [364, 151] width 19 height 9
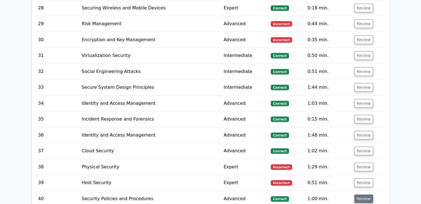
click at [357, 195] on button "Review" at bounding box center [364, 199] width 19 height 9
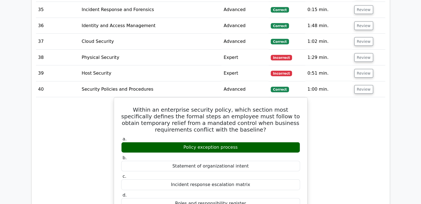
scroll to position [1247, 0]
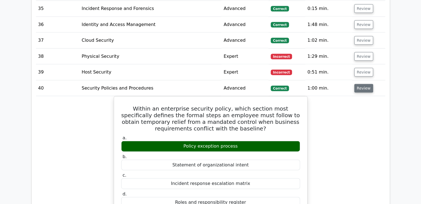
click at [361, 84] on button "Review" at bounding box center [364, 88] width 19 height 9
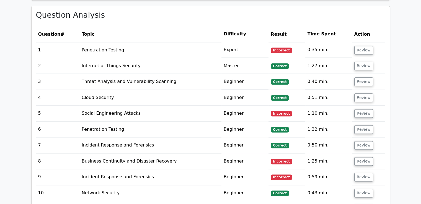
scroll to position [665, 0]
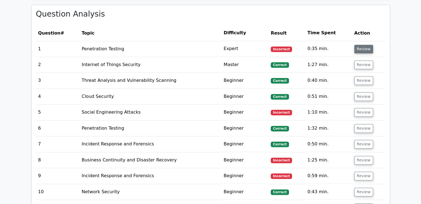
click at [364, 45] on button "Review" at bounding box center [364, 49] width 19 height 9
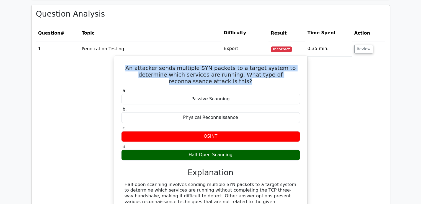
drag, startPoint x: 122, startPoint y: 48, endPoint x: 301, endPoint y: 54, distance: 179.1
click at [301, 58] on div "An attacker sends multiple SYN packets to a target system to determine which se…" at bounding box center [210, 144] width 189 height 173
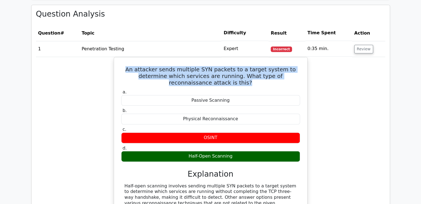
click at [330, 78] on div "An attacker sends multiple SYN packets to a target system to determine which se…" at bounding box center [211, 149] width 350 height 185
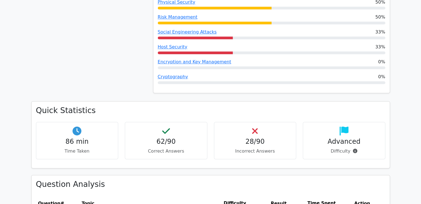
scroll to position [499, 0]
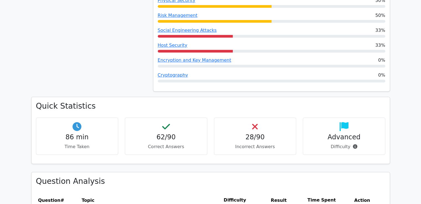
click at [170, 134] on h4 "62/90" at bounding box center [166, 138] width 73 height 8
drag, startPoint x: 158, startPoint y: 117, endPoint x: 179, endPoint y: 117, distance: 20.2
click at [179, 134] on h4 "62/90" at bounding box center [166, 138] width 73 height 8
click at [185, 134] on h4 "62/90" at bounding box center [166, 138] width 73 height 8
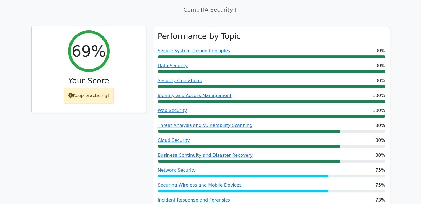
scroll to position [0, 0]
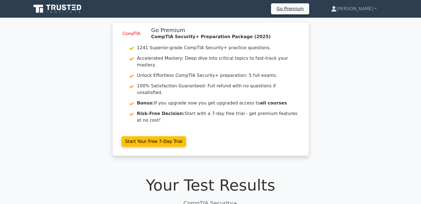
click at [72, 98] on div "image/svg+xml Go Premium CompTIA Security+ Preparation Package (2025) 1241 Supe…" at bounding box center [210, 92] width 421 height 141
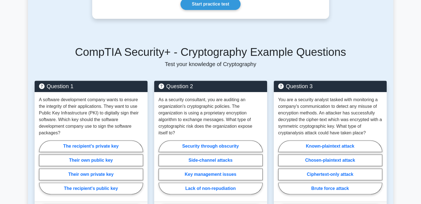
scroll to position [194, 0]
